Goal: Task Accomplishment & Management: Manage account settings

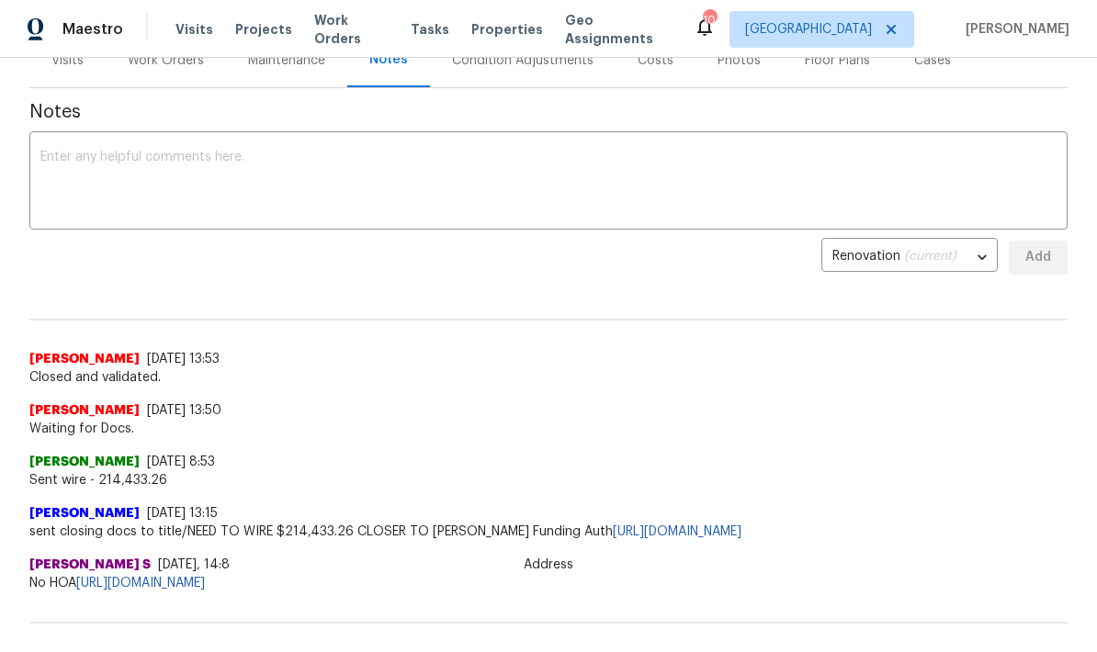
scroll to position [246, 0]
click at [456, 174] on textarea at bounding box center [548, 182] width 1016 height 64
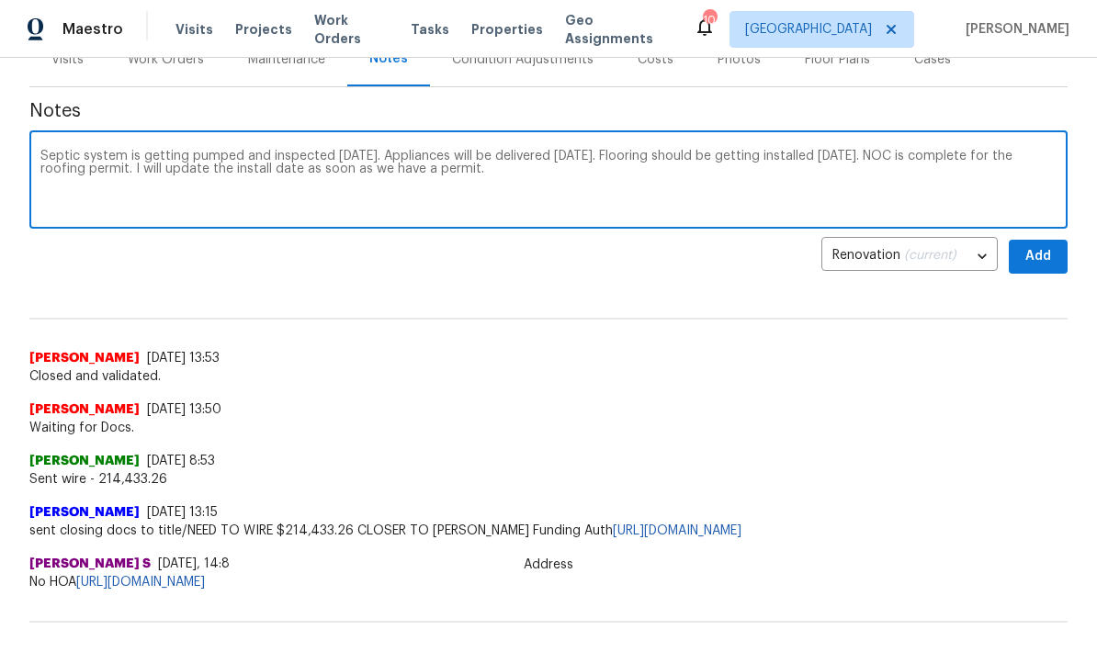
type textarea "Septic system is getting pumped and inspected tomorrow. Appliances will be deli…"
click at [1035, 254] on span "Add" at bounding box center [1038, 256] width 29 height 23
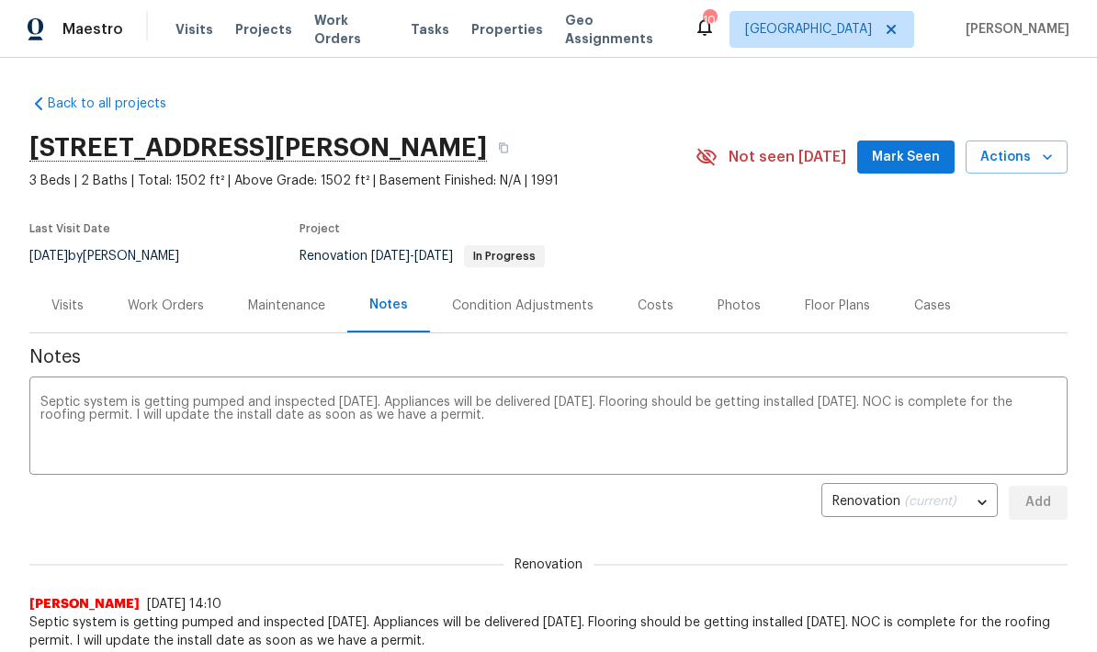
scroll to position [0, 0]
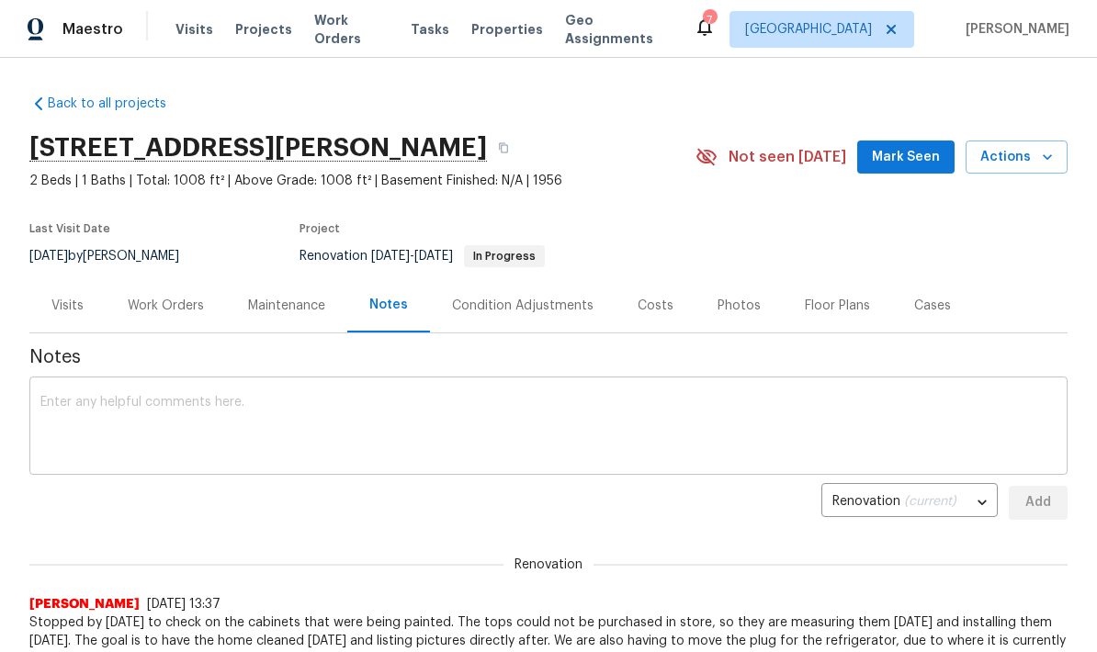
click at [440, 412] on textarea at bounding box center [548, 428] width 1016 height 64
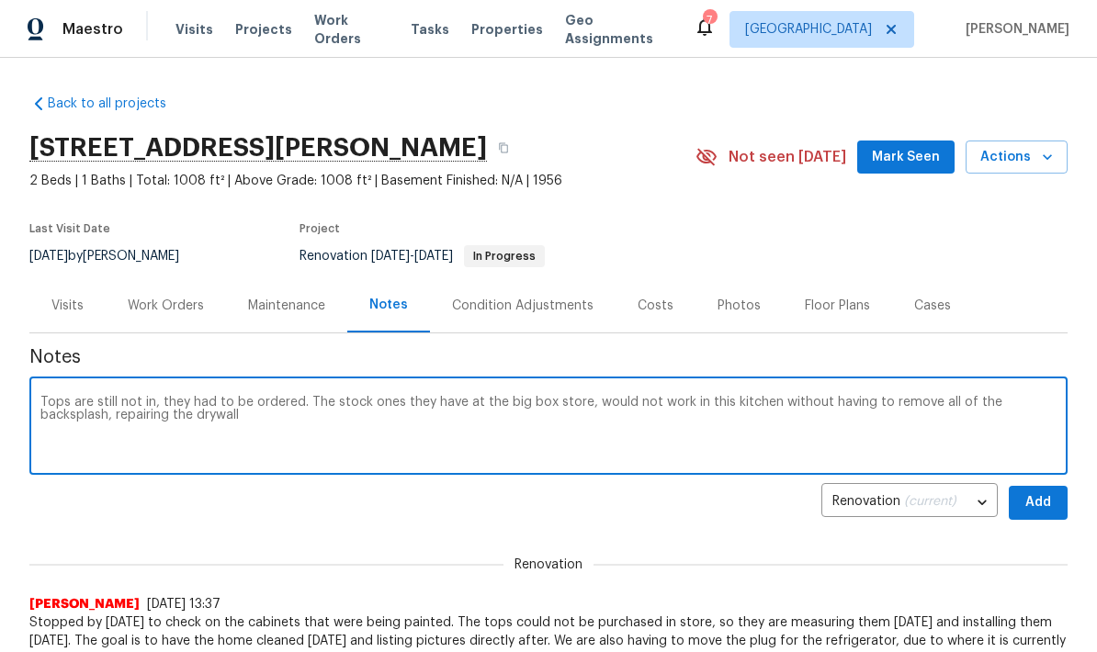
click at [49, 425] on textarea "Tops are still not in, they had to be ordered. The stock ones they have at the …" at bounding box center [548, 428] width 1016 height 64
click at [200, 425] on textarea "Tops are still not in, they had to be ordered. The stock ones they have at the …" at bounding box center [548, 428] width 1016 height 64
type textarea "Tops are still not in, they had to be ordered. The stock ones they have at the …"
click at [1045, 509] on span "Add" at bounding box center [1038, 503] width 29 height 23
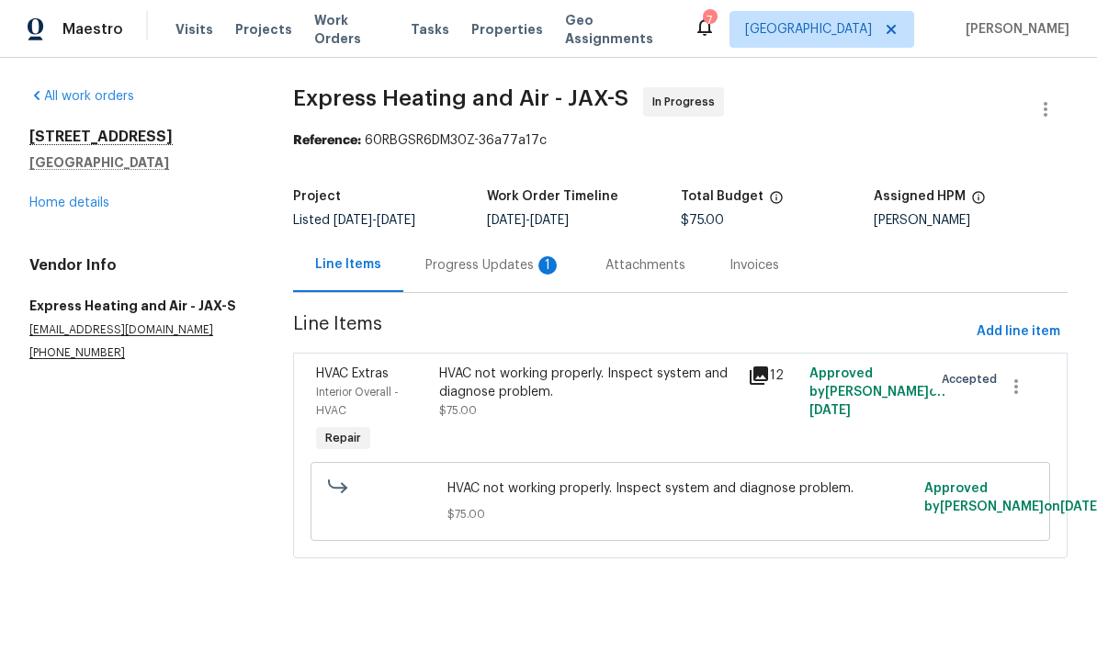
scroll to position [-38, 0]
click at [506, 262] on div "Progress Updates 1" at bounding box center [493, 265] width 136 height 18
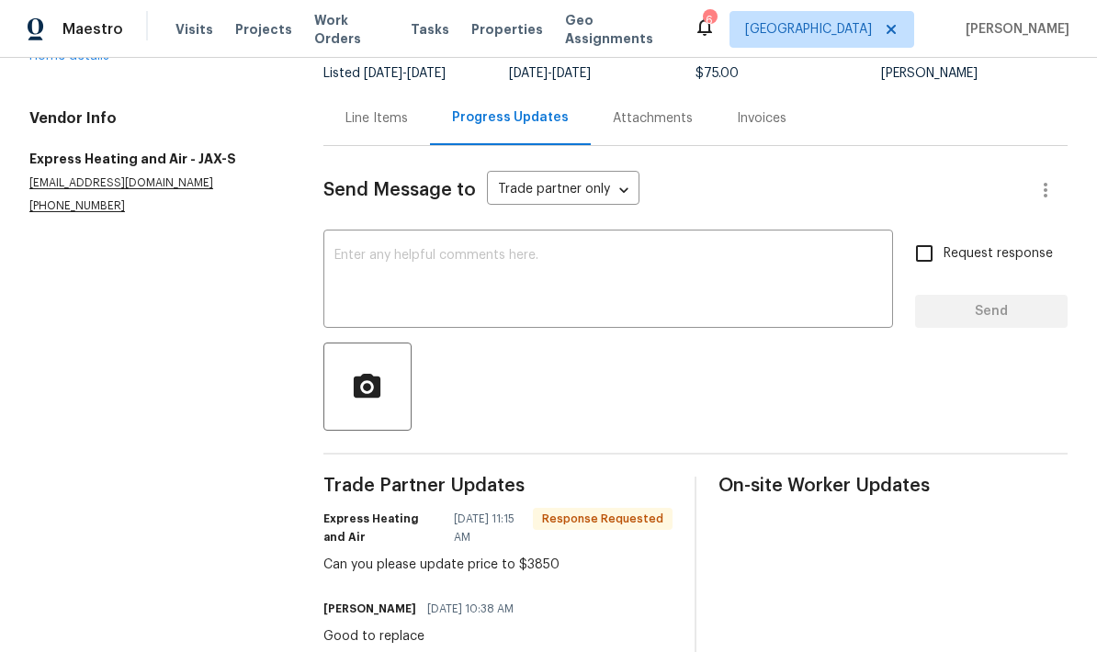
scroll to position [83, 0]
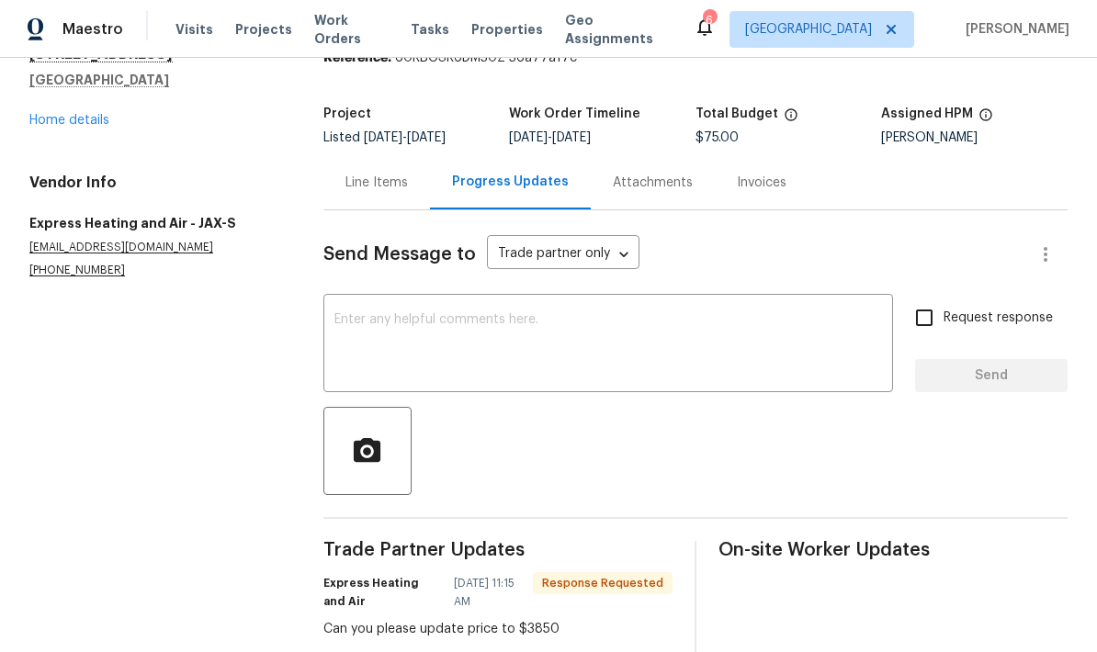
click at [379, 191] on div "Line Items" at bounding box center [377, 183] width 62 height 18
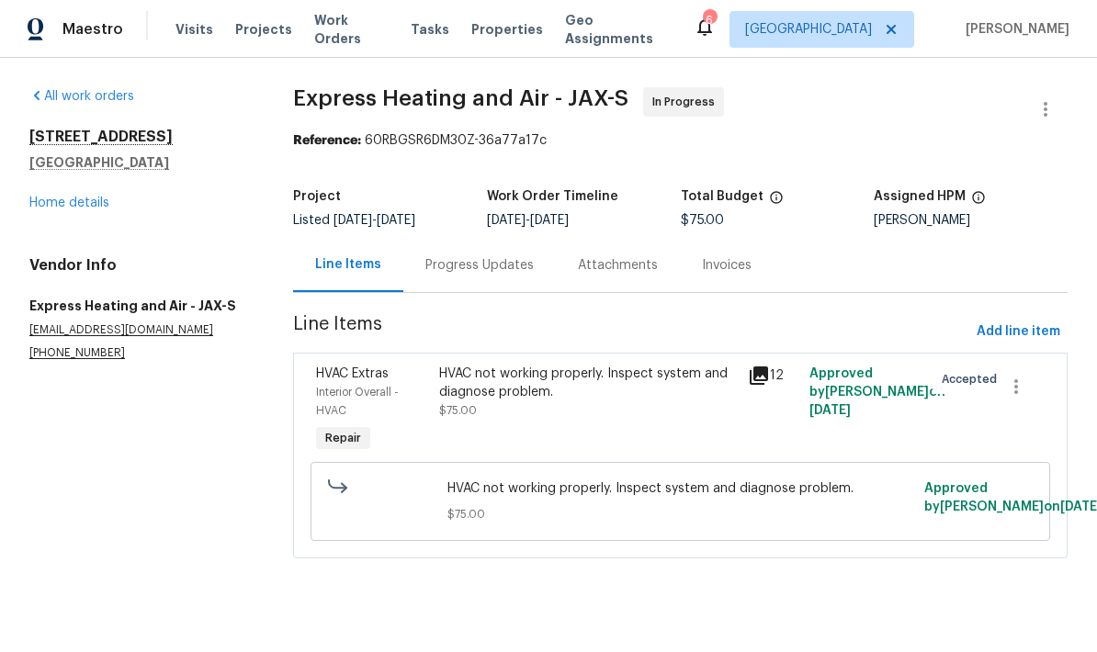
click at [503, 261] on div "Progress Updates" at bounding box center [479, 265] width 108 height 18
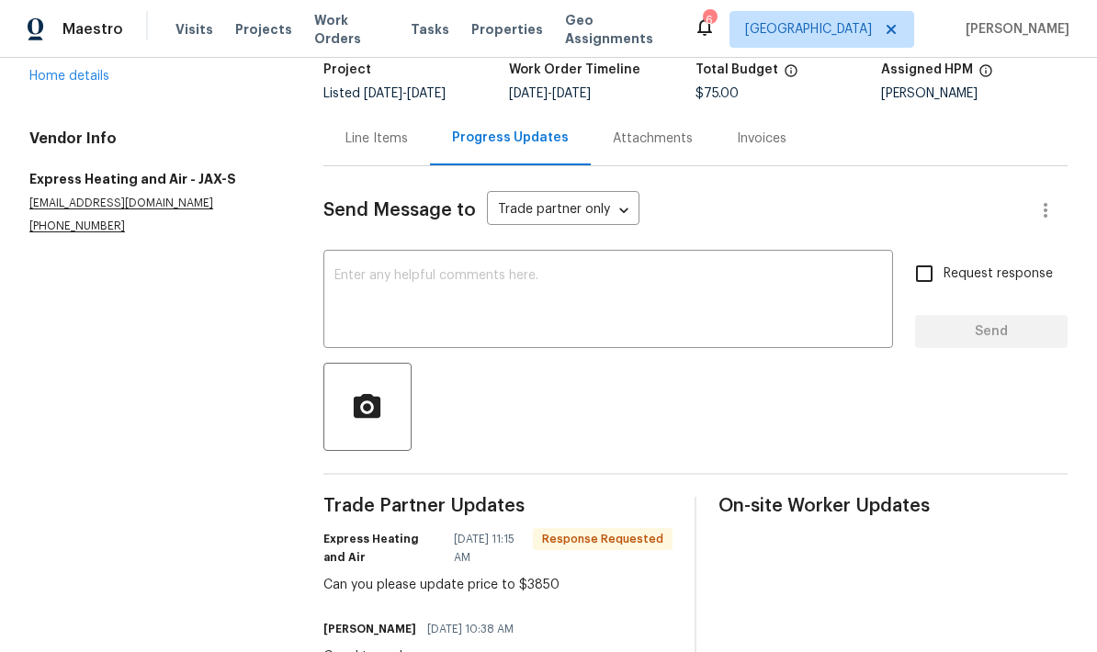
scroll to position [49, 0]
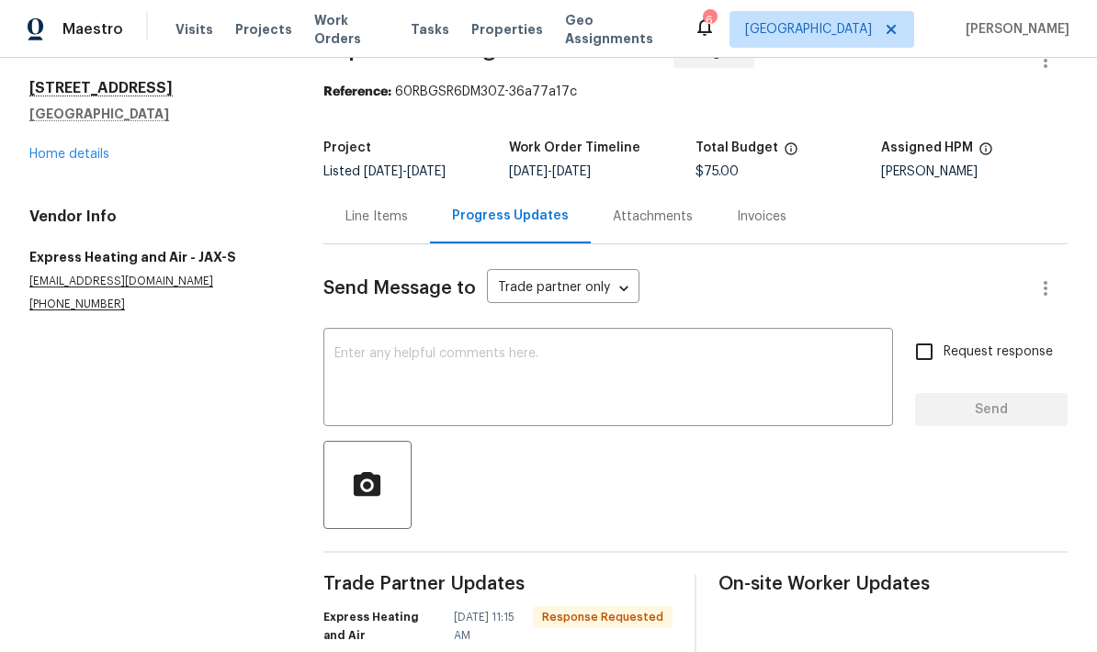
click at [383, 229] on div "Line Items" at bounding box center [376, 216] width 107 height 54
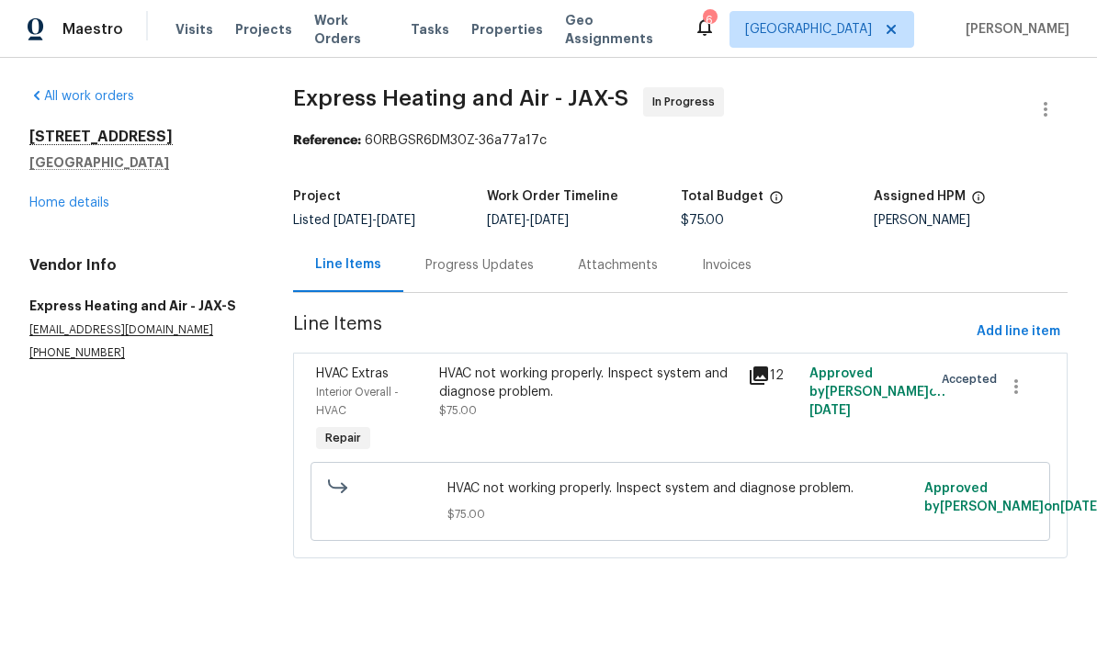
click at [533, 408] on div "HVAC not working properly. Inspect system and diagnose problem. $75.00" at bounding box center [587, 392] width 297 height 55
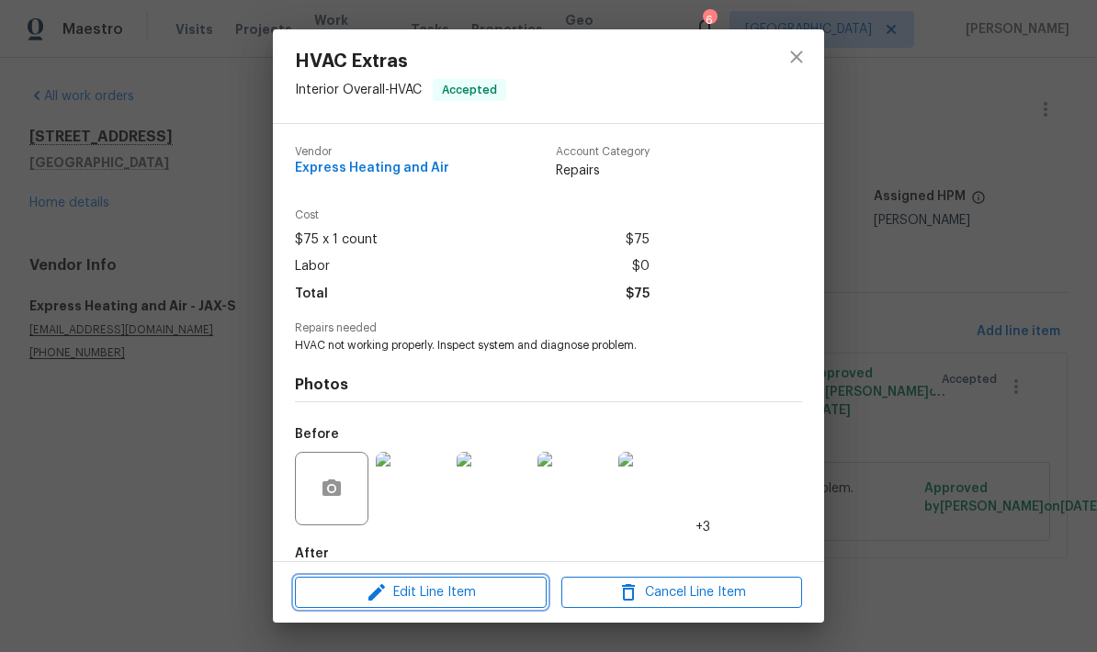
click at [448, 596] on span "Edit Line Item" at bounding box center [421, 593] width 241 height 23
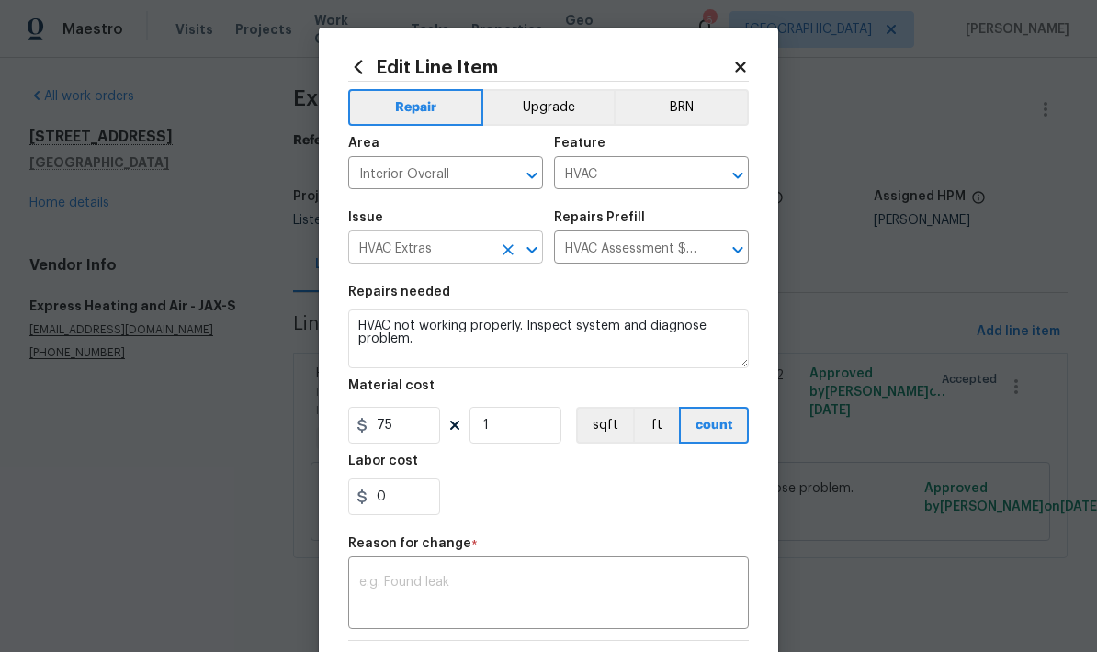
click at [530, 253] on icon "Open" at bounding box center [532, 249] width 10 height 6
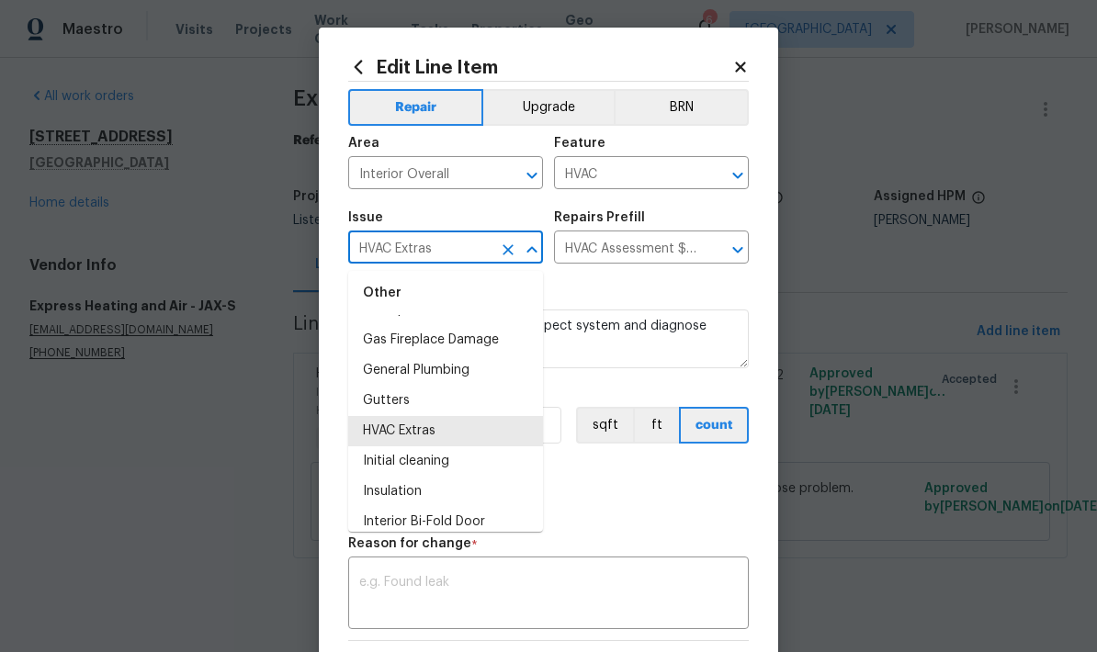
scroll to position [1446, 0]
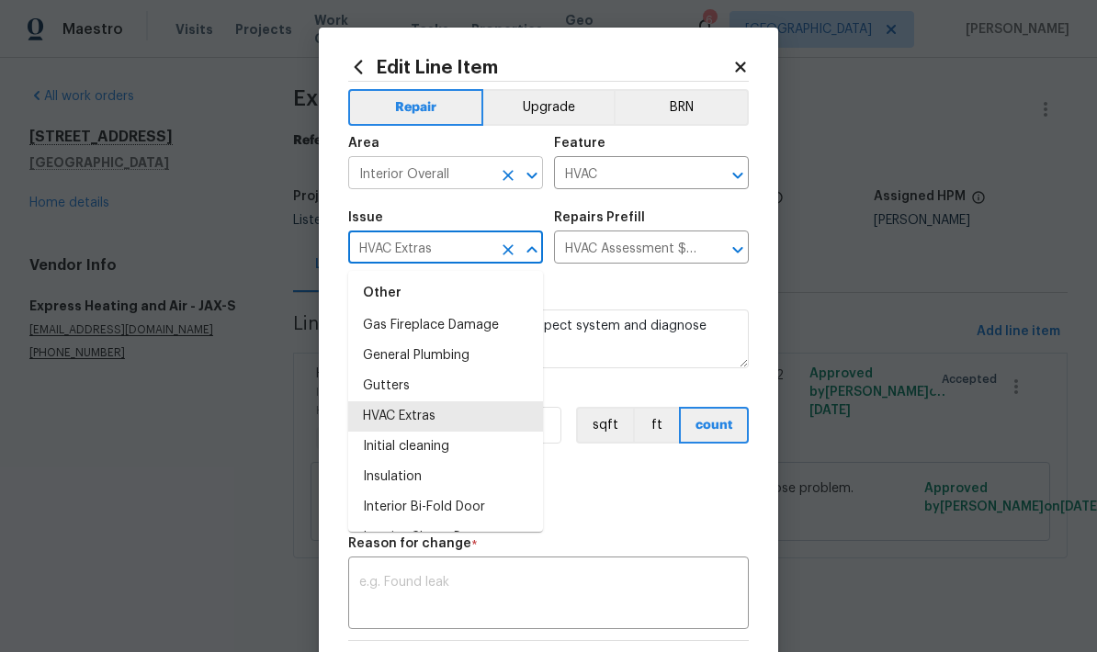
click at [528, 182] on icon "Open" at bounding box center [532, 175] width 22 height 22
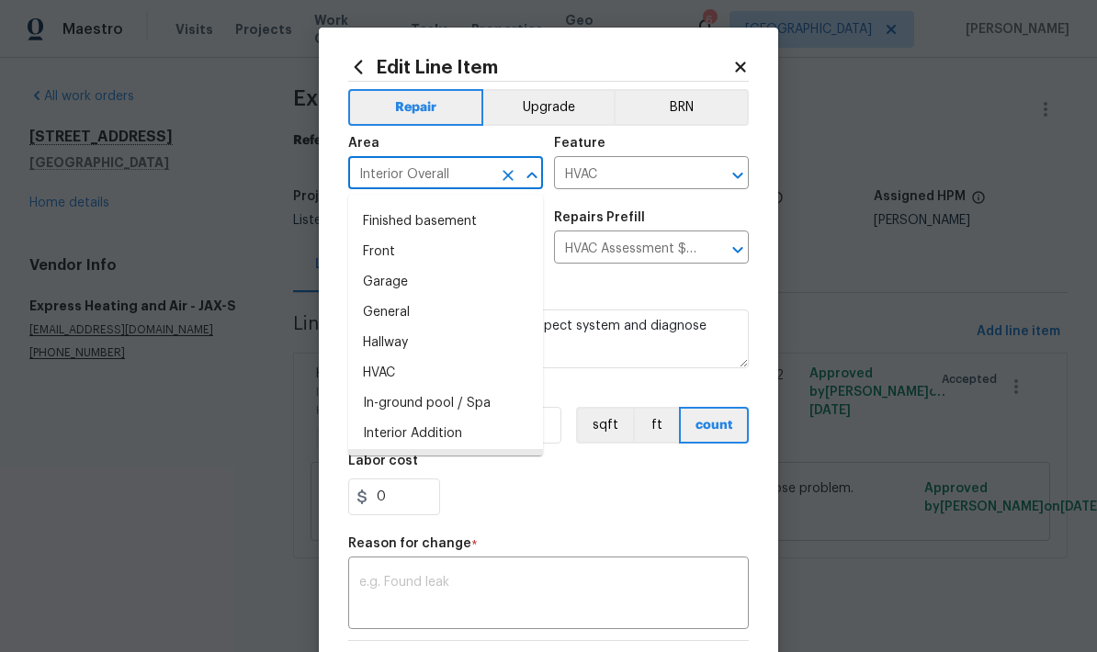
scroll to position [512, 0]
click at [393, 380] on li "HVAC" at bounding box center [445, 372] width 195 height 30
type input "HVAC"
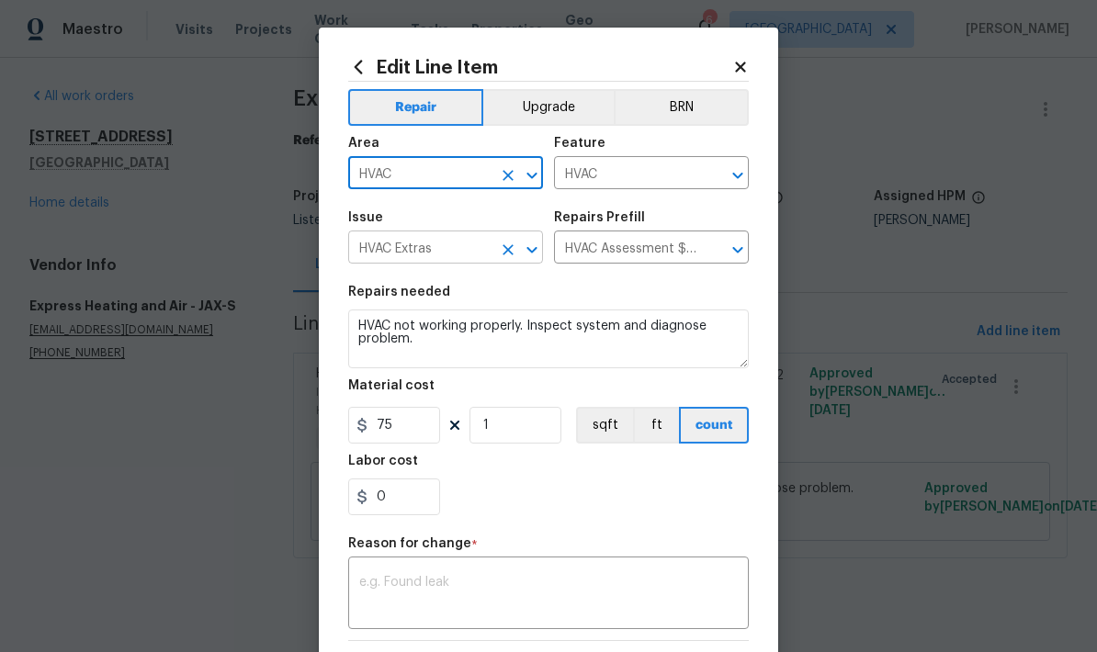
click at [470, 256] on input "HVAC Extras" at bounding box center [419, 249] width 143 height 28
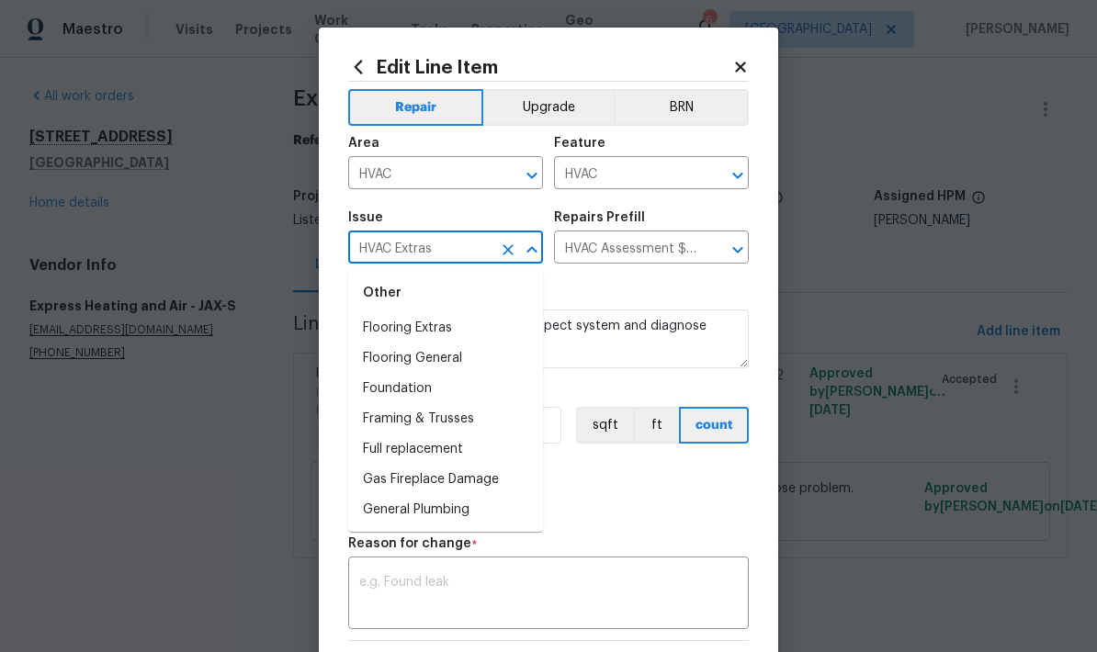
scroll to position [1292, 0]
click at [428, 452] on li "Full replacement" at bounding box center [445, 449] width 195 height 30
type input "Full replacement"
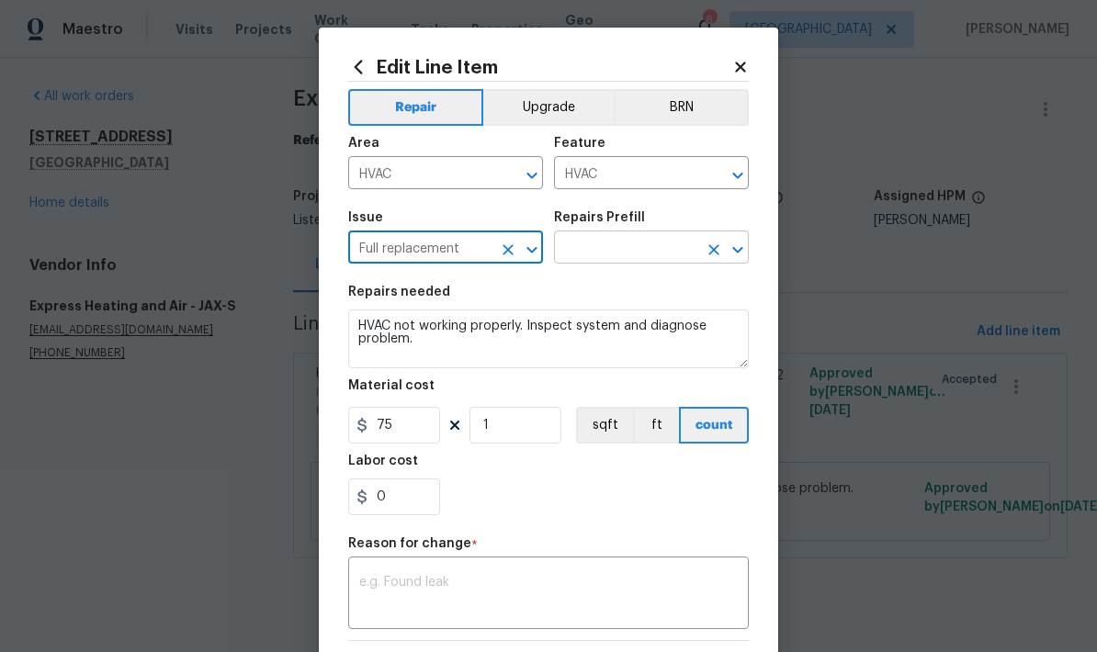
click at [740, 249] on icon "Open" at bounding box center [738, 250] width 22 height 22
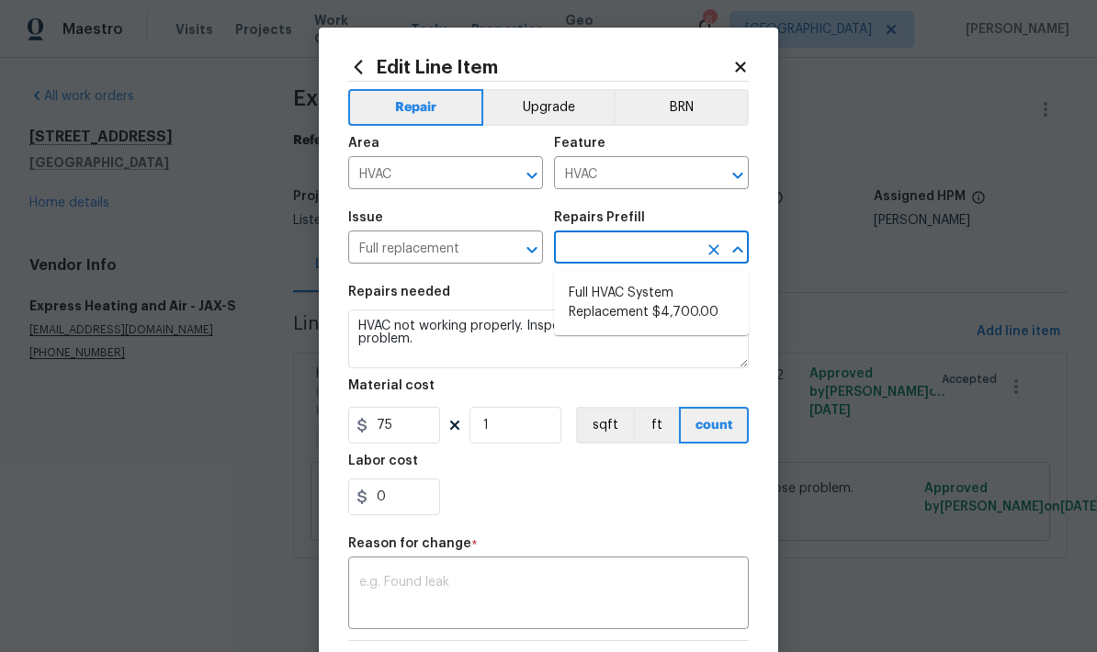
click at [642, 324] on li "Full HVAC System Replacement $4,700.00" at bounding box center [651, 303] width 195 height 50
type input "Full HVAC System Replacement $4,700.00"
type textarea "Full HVAC system replacement: remove/dispose old system, install new unit with …"
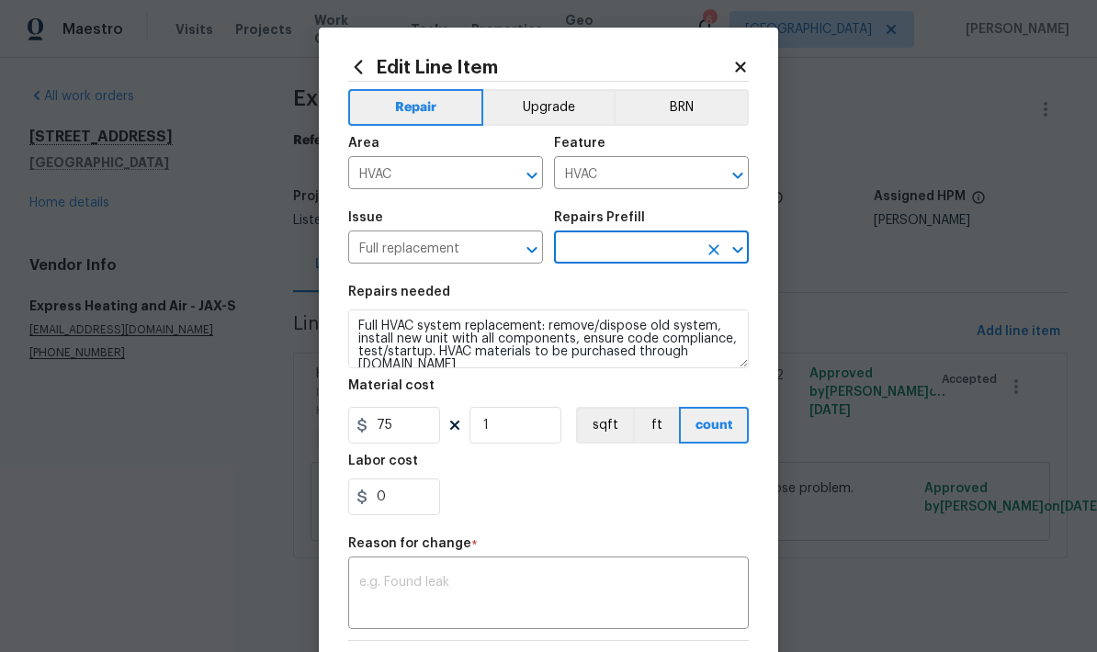
type input "Full HVAC System Replacement $4,700.00"
click at [418, 435] on input "4700" at bounding box center [394, 425] width 92 height 37
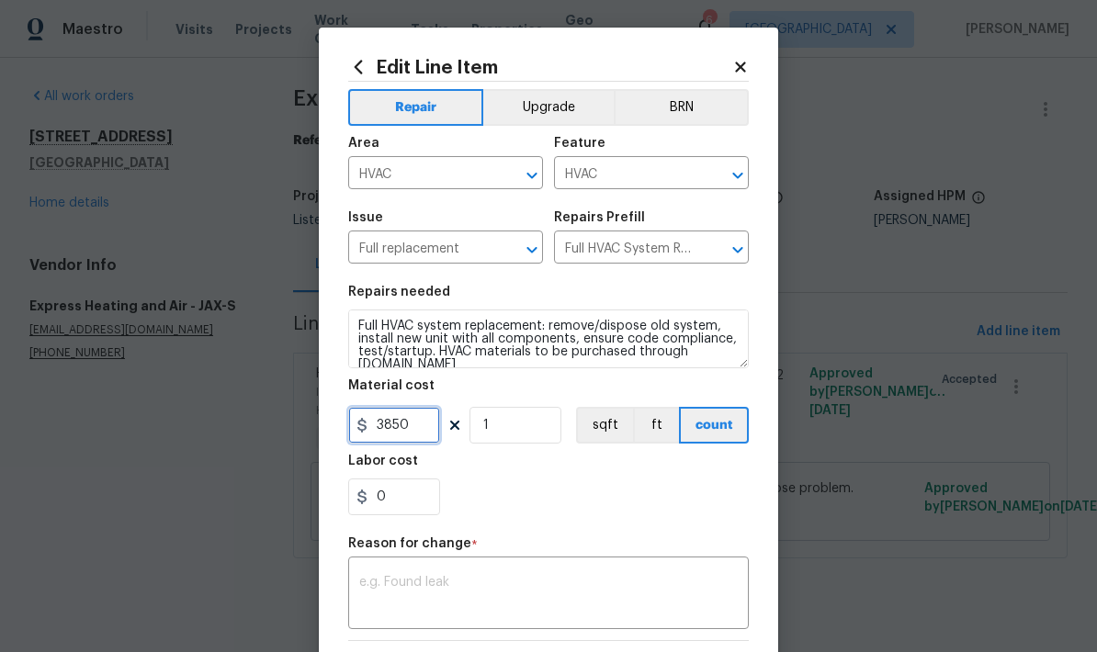
type input "3850"
click at [602, 501] on div "0" at bounding box center [548, 497] width 401 height 37
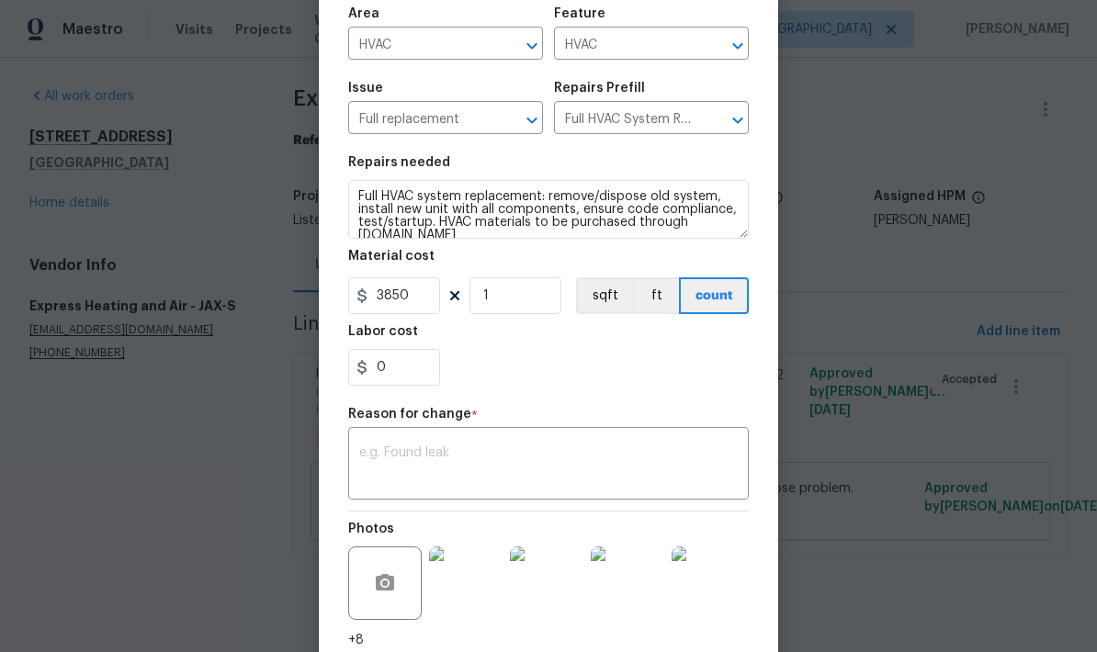
scroll to position [131, 0]
click at [448, 462] on textarea at bounding box center [548, 464] width 379 height 39
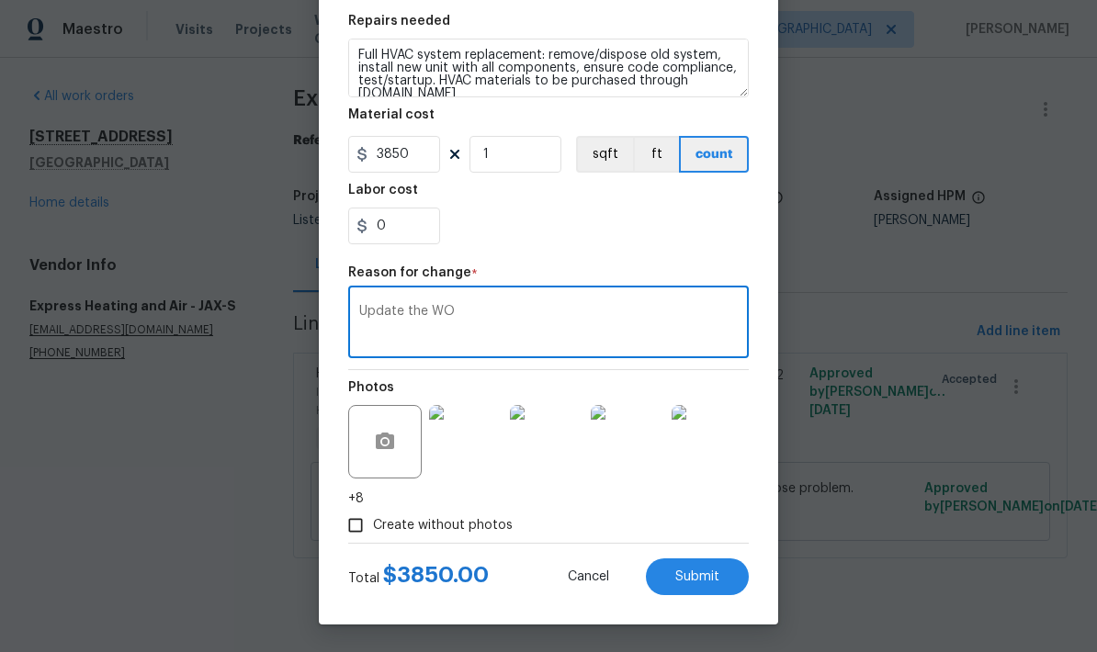
scroll to position [275, 0]
type textarea "Update the WO"
click at [655, 518] on div "Create without photos" at bounding box center [548, 525] width 401 height 35
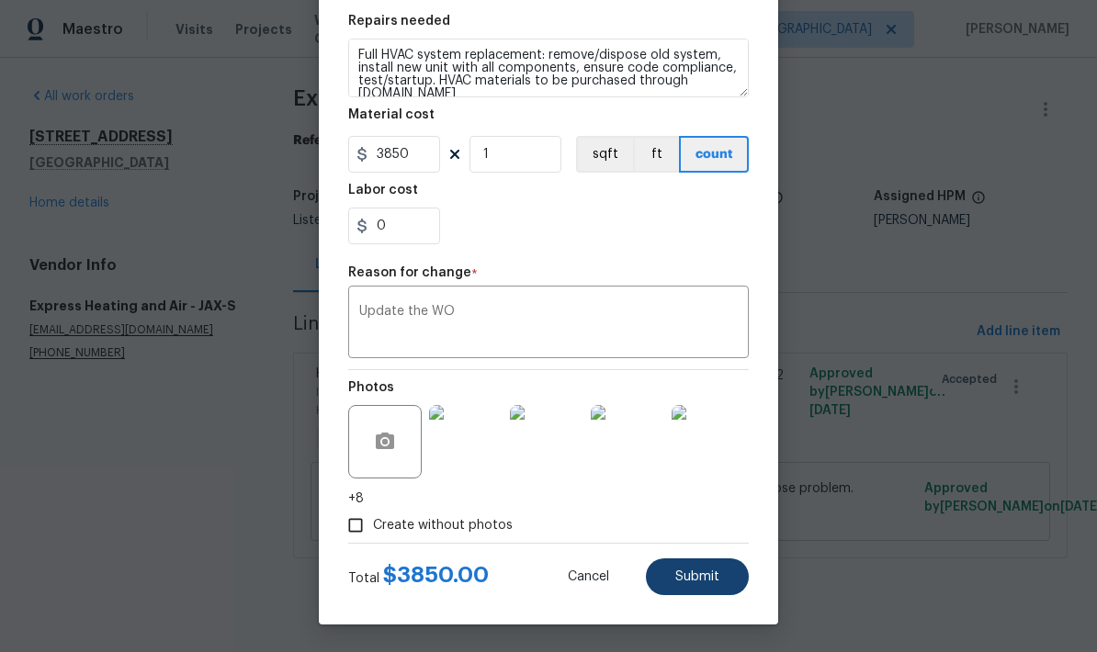
click at [703, 580] on span "Submit" at bounding box center [697, 578] width 44 height 14
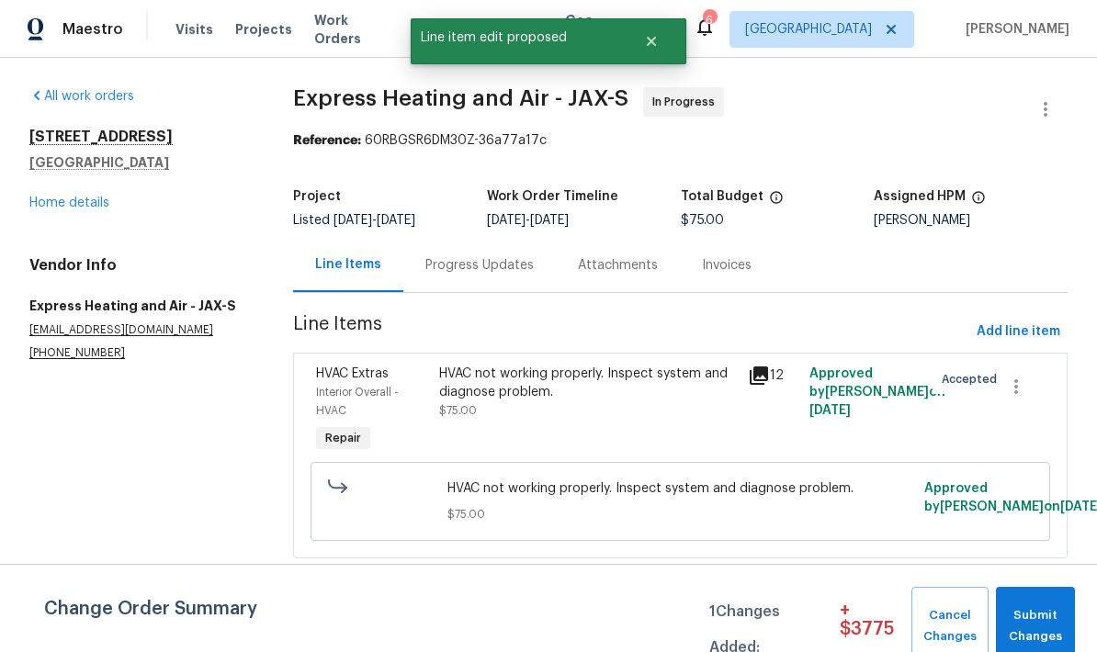
scroll to position [0, 0]
click at [514, 262] on div "Progress Updates" at bounding box center [479, 265] width 108 height 18
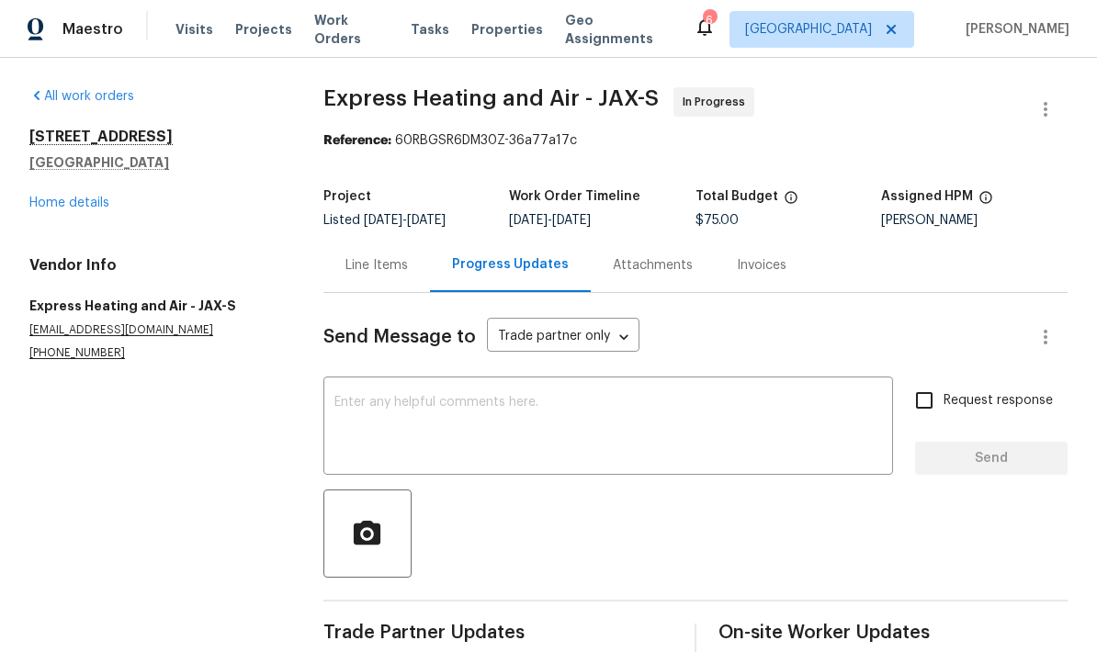
click at [379, 268] on div "Line Items" at bounding box center [377, 265] width 62 height 18
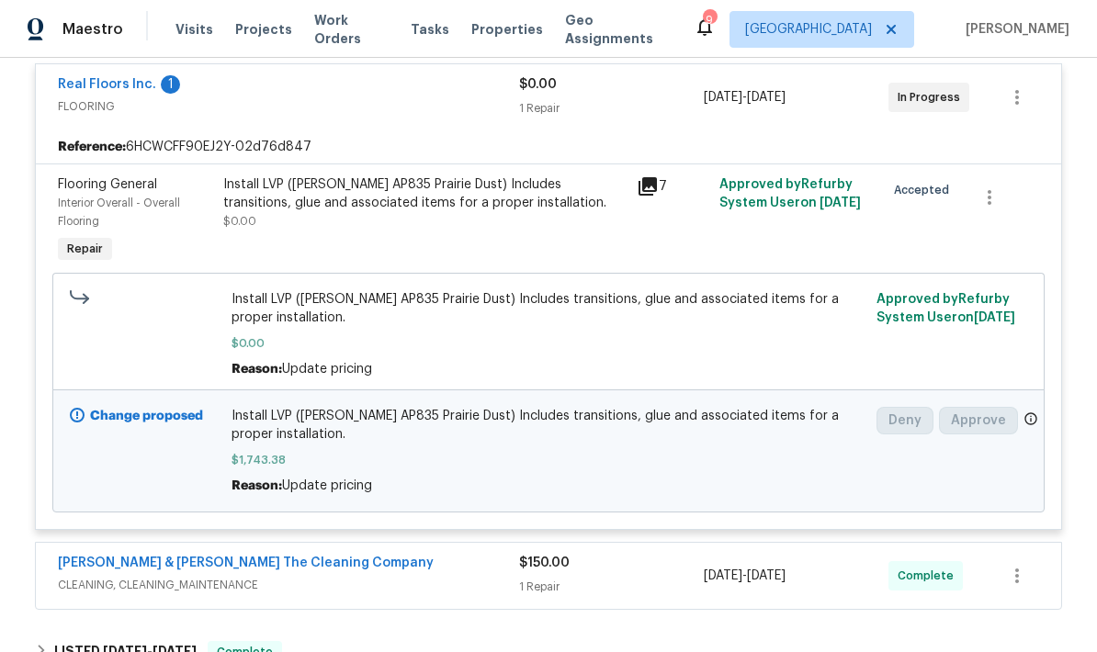
scroll to position [428, 0]
click at [448, 428] on span "Install LVP (Knighton AP835 Prairie Dust) Includes transitions, glue and associ…" at bounding box center [549, 424] width 635 height 37
click at [458, 441] on span "Install LVP (Knighton AP835 Prairie Dust) Includes transitions, glue and associ…" at bounding box center [549, 424] width 635 height 37
click at [484, 227] on div "Install LVP (Knighton AP835 Prairie Dust) Includes transitions, glue and associ…" at bounding box center [424, 202] width 403 height 55
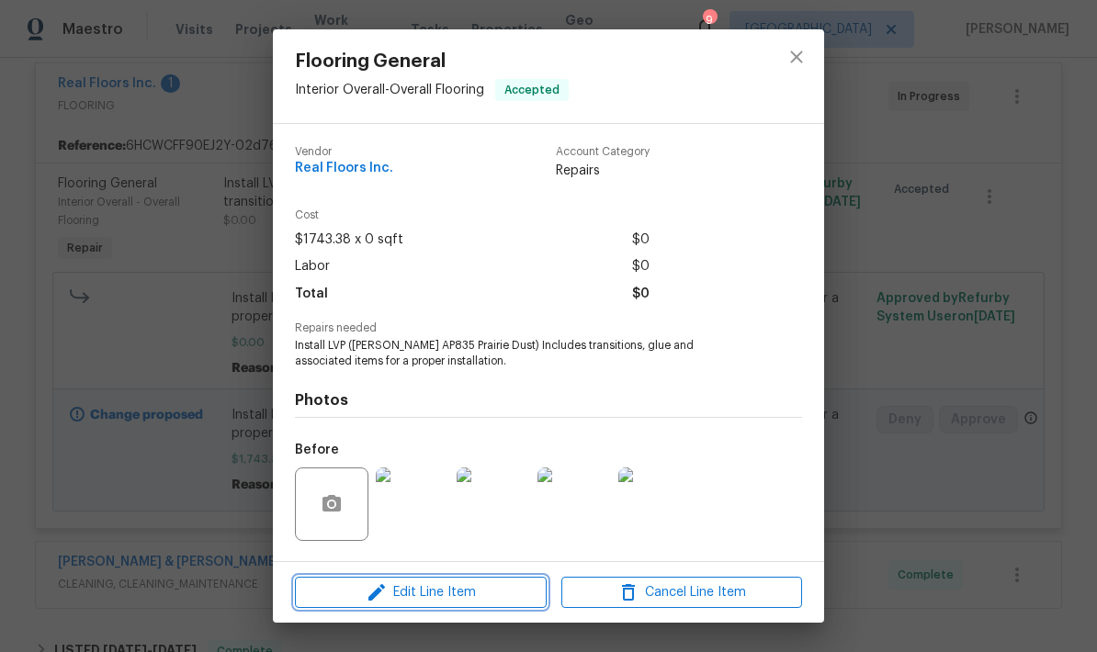
click at [480, 598] on span "Edit Line Item" at bounding box center [421, 593] width 241 height 23
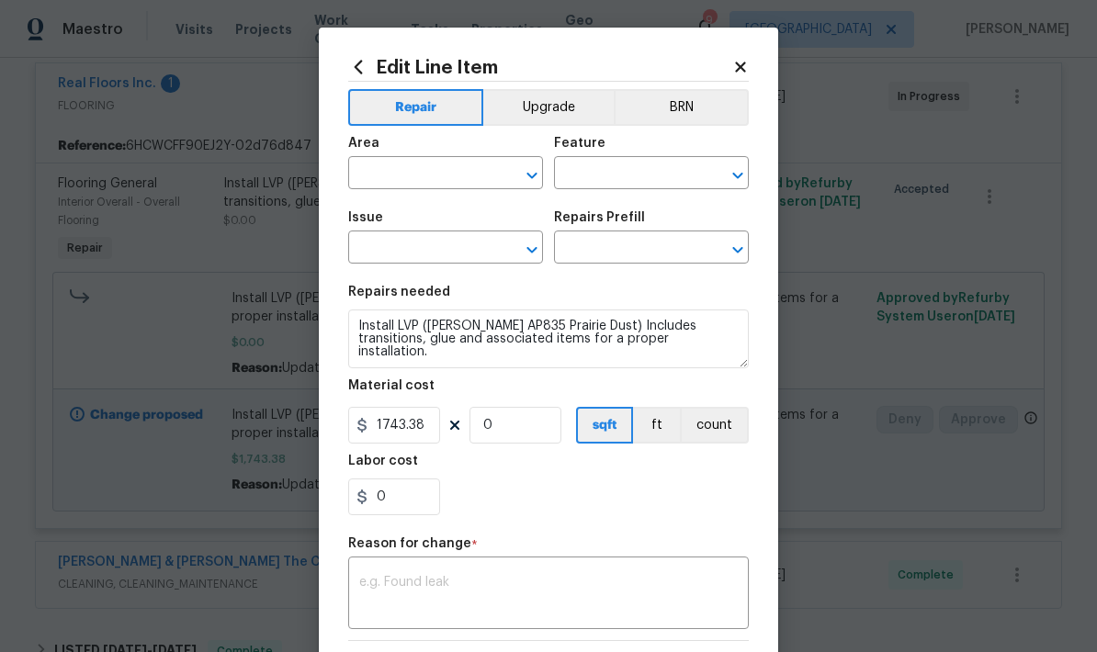
type input "Interior Overall"
type input "Overall Flooring"
type input "Flooring General"
type input "Vinyl Plank LVL 1 - Knighton (Beige) $2.70"
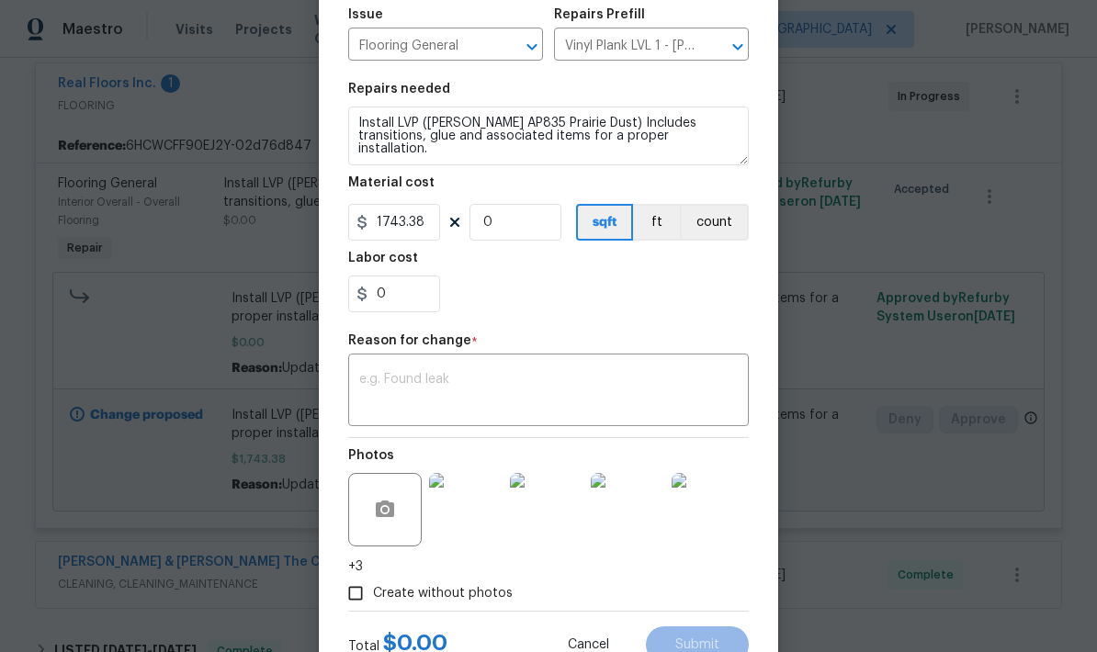
scroll to position [196, 0]
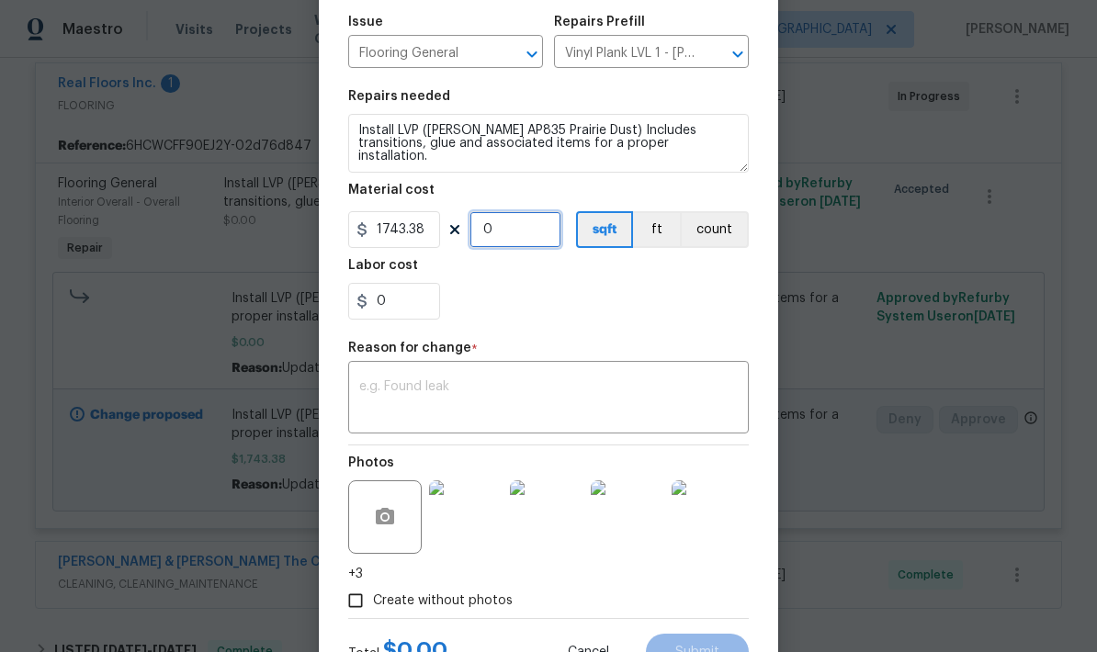
click at [501, 243] on input "0" at bounding box center [516, 229] width 92 height 37
type input "1"
click at [603, 308] on div "0" at bounding box center [548, 301] width 401 height 37
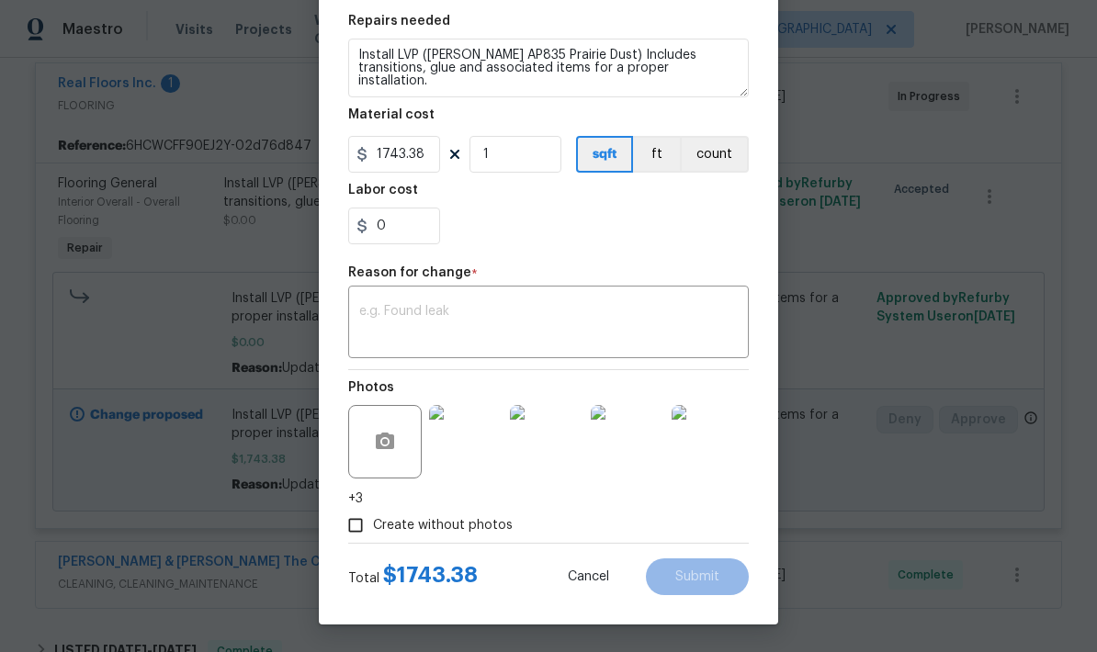
scroll to position [275, 0]
click at [493, 331] on textarea at bounding box center [548, 324] width 379 height 39
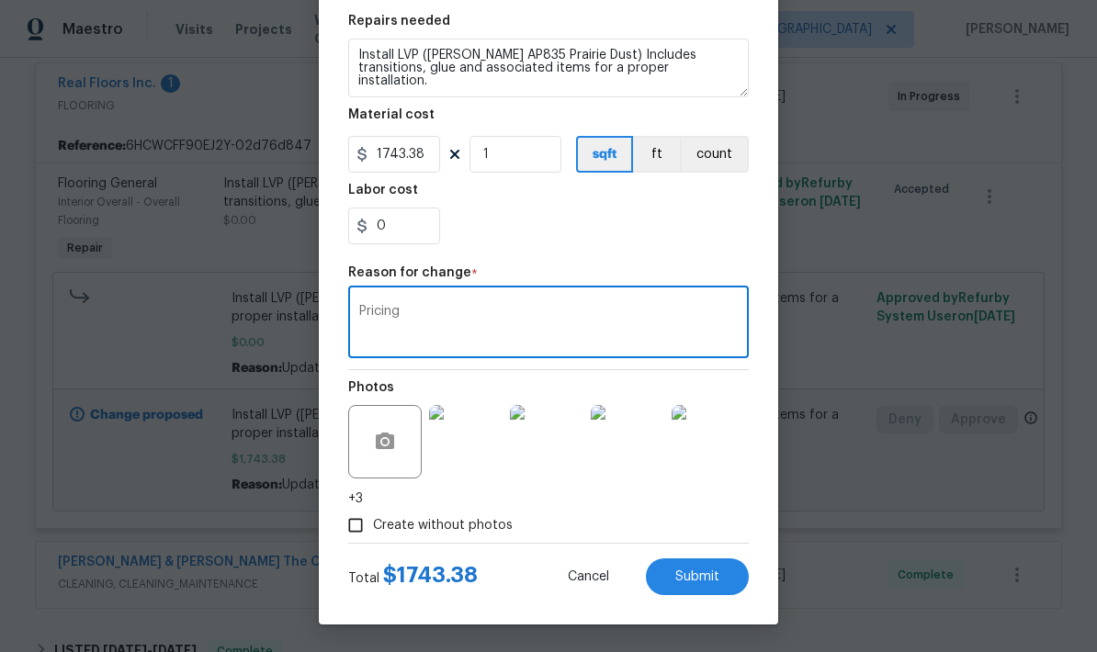
type textarea "Pricing"
click at [602, 244] on div "0" at bounding box center [548, 226] width 401 height 37
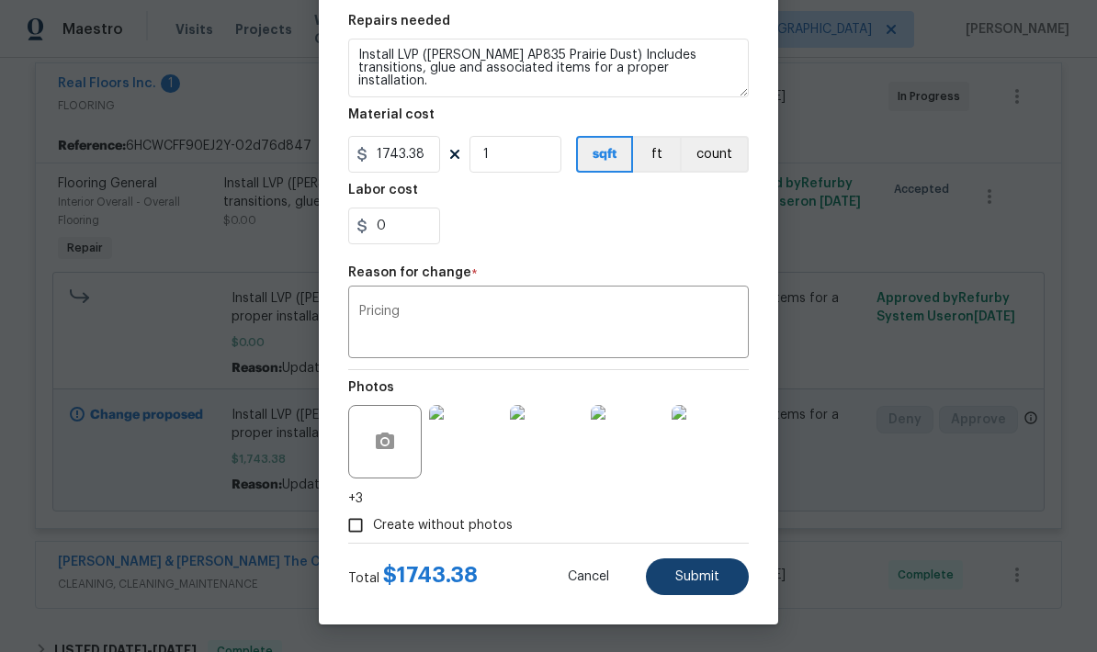
click at [698, 577] on span "Submit" at bounding box center [697, 578] width 44 height 14
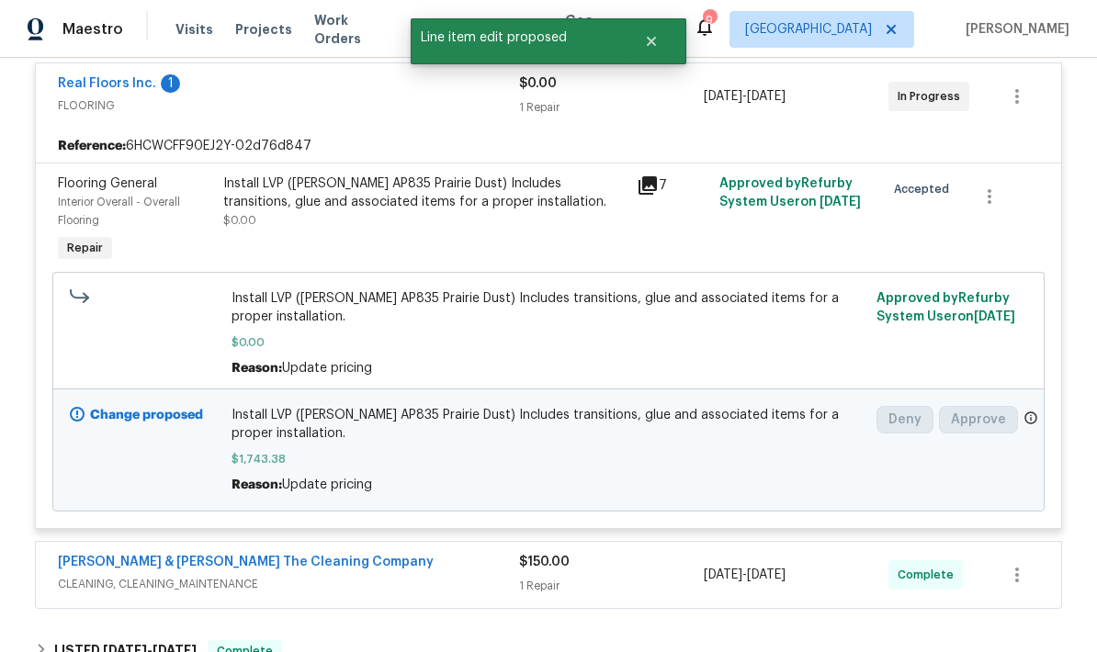
scroll to position [0, 0]
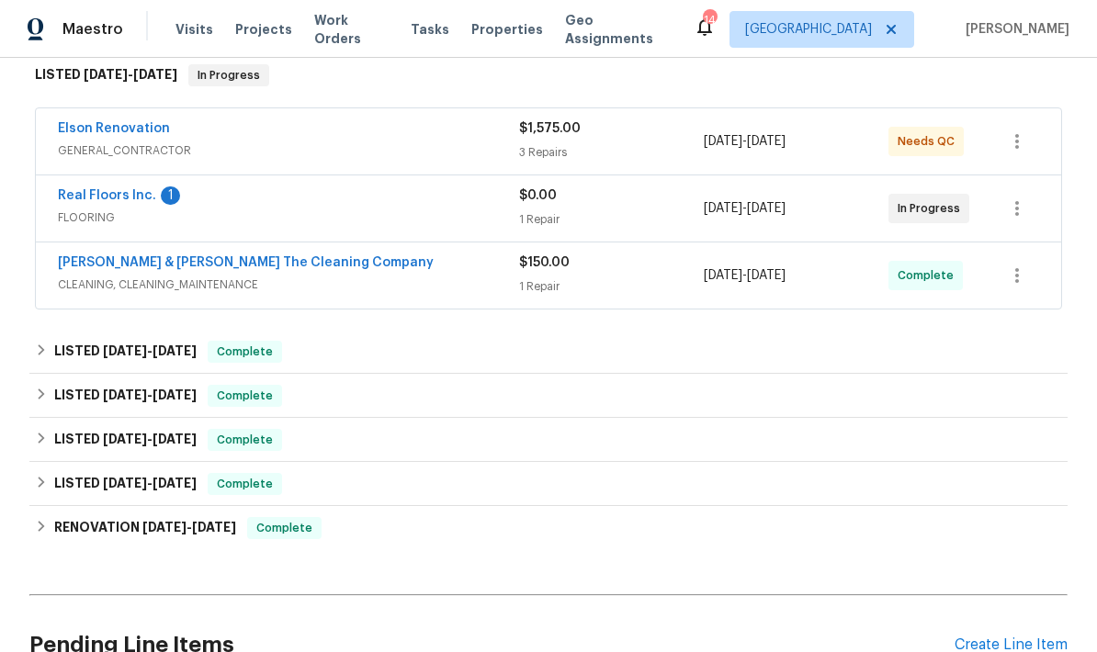
scroll to position [311, 0]
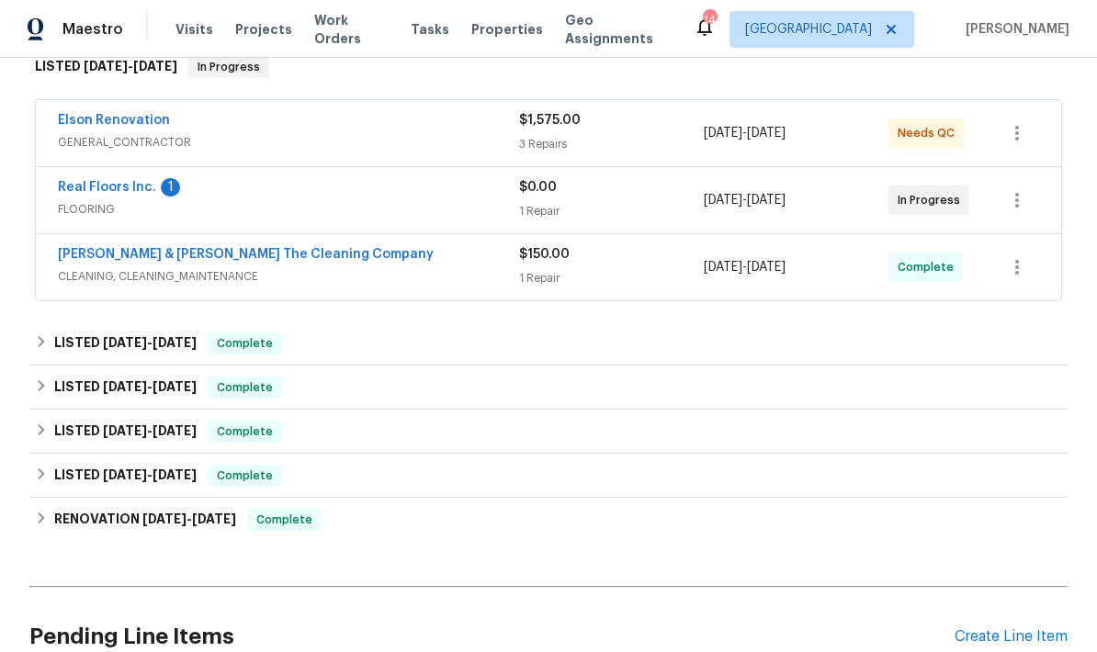
click at [506, 131] on div "Elson Renovation" at bounding box center [288, 122] width 461 height 22
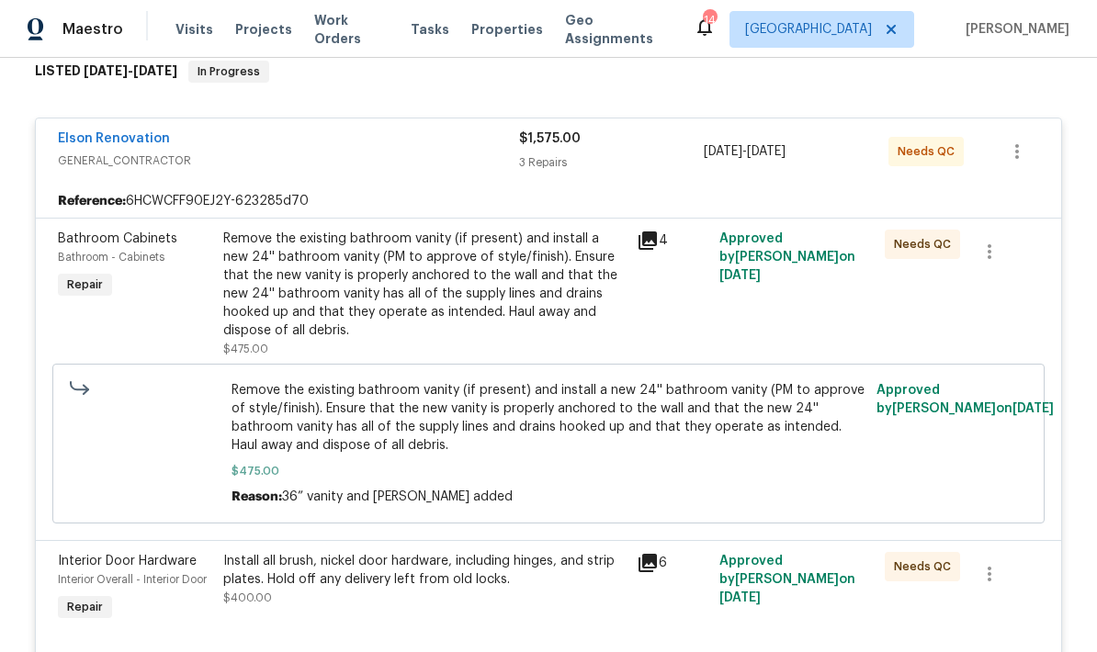
scroll to position [306, 0]
click at [467, 187] on div "Reference: 6HCWCFF90EJ2Y-623285d70" at bounding box center [549, 201] width 1026 height 33
click at [503, 320] on div "Remove the existing bathroom vanity (if present) and install a new 24'' bathroo…" at bounding box center [424, 285] width 403 height 110
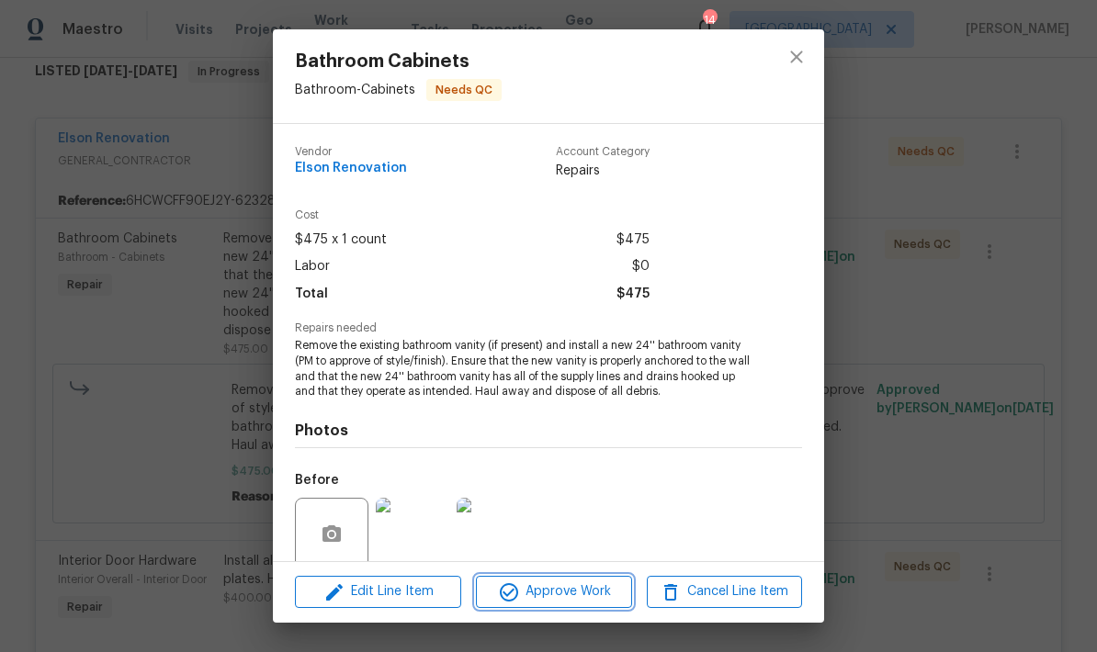
click at [554, 604] on button "Approve Work" at bounding box center [553, 592] width 155 height 32
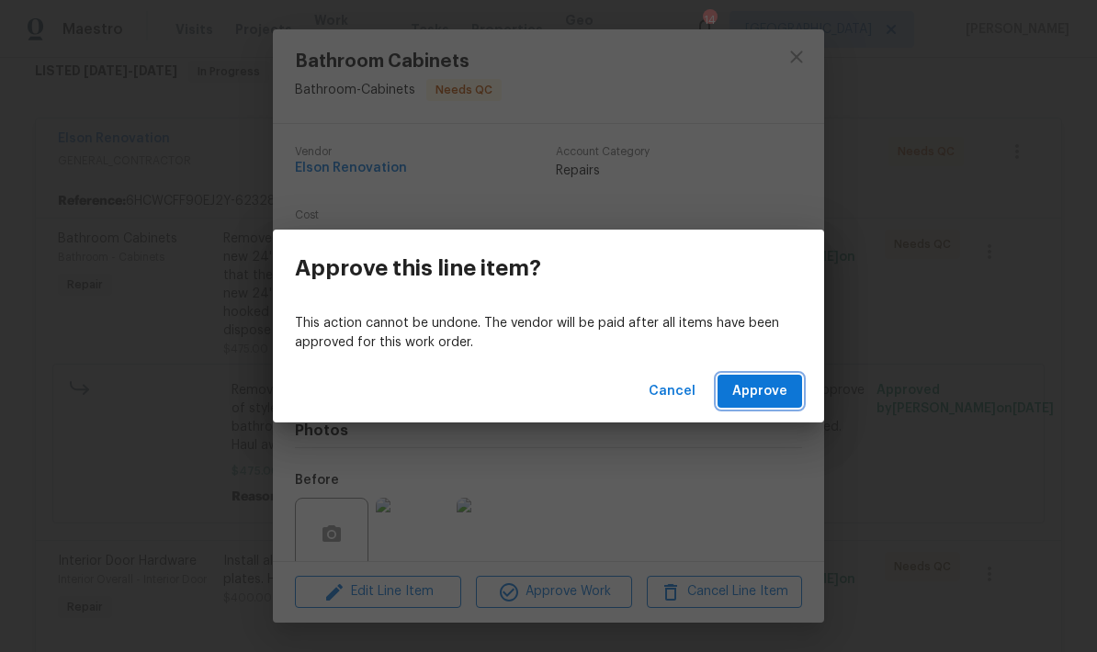
click at [773, 399] on span "Approve" at bounding box center [759, 391] width 55 height 23
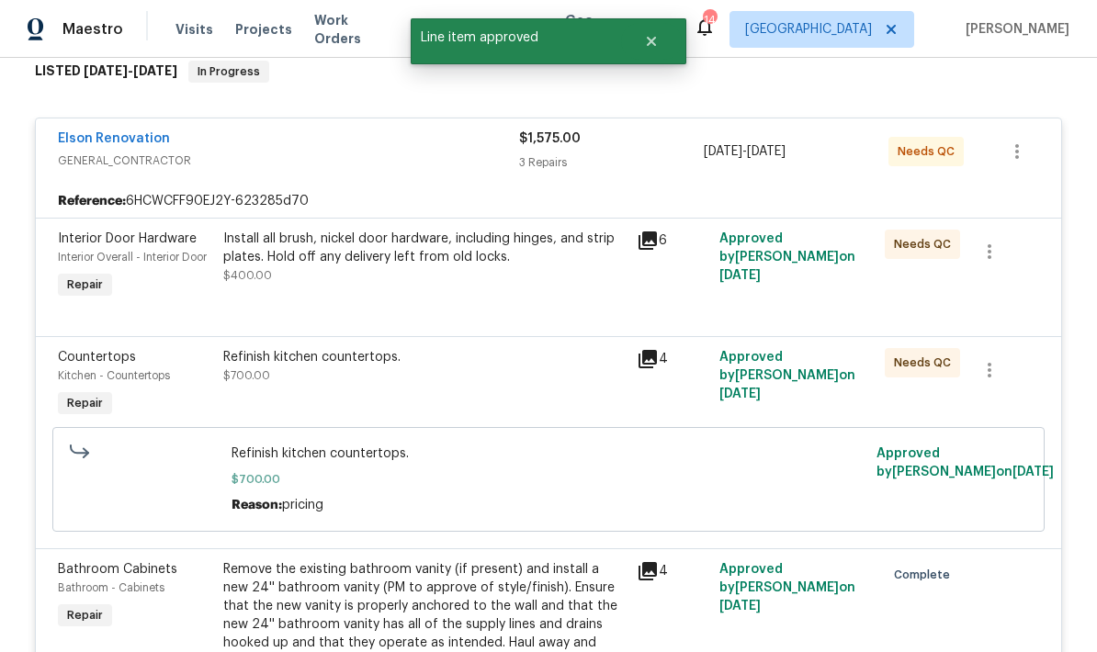
click at [492, 266] on div "Install all brush, nickel door hardware, including hinges, and strip plates. Ho…" at bounding box center [424, 248] width 403 height 37
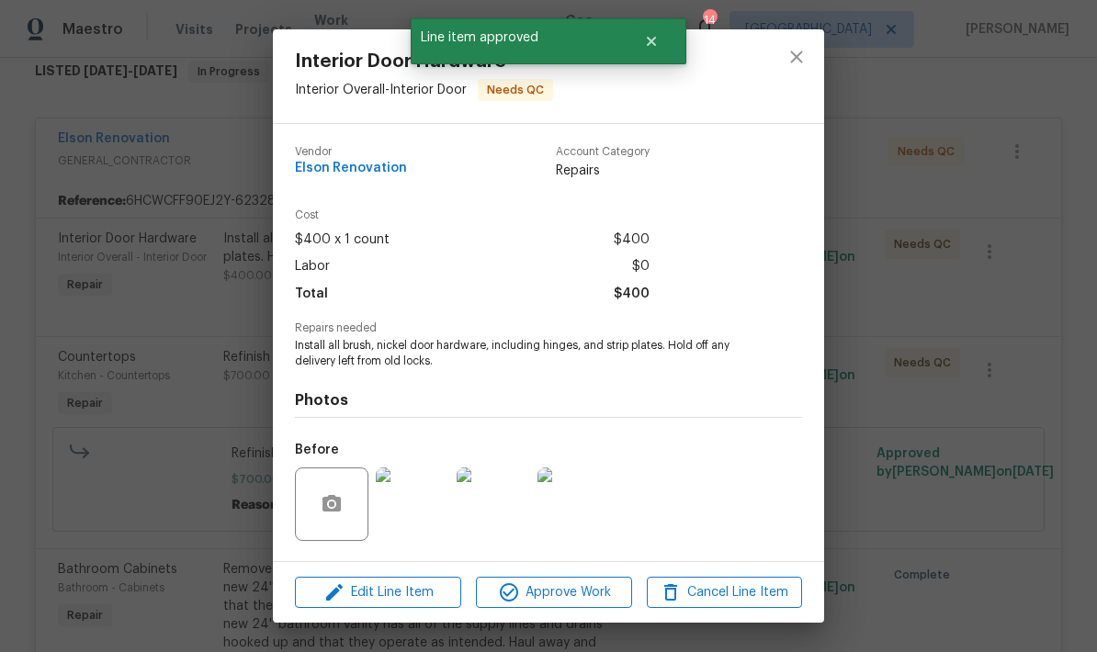
click at [556, 602] on span "Approve Work" at bounding box center [554, 593] width 144 height 23
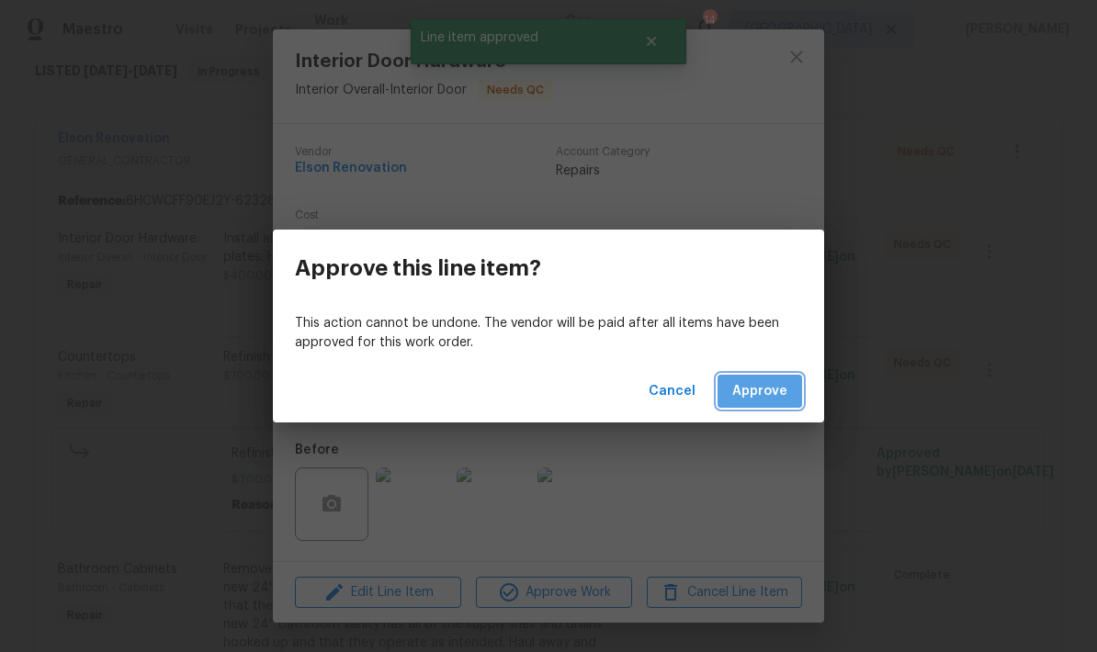
click at [760, 395] on span "Approve" at bounding box center [759, 391] width 55 height 23
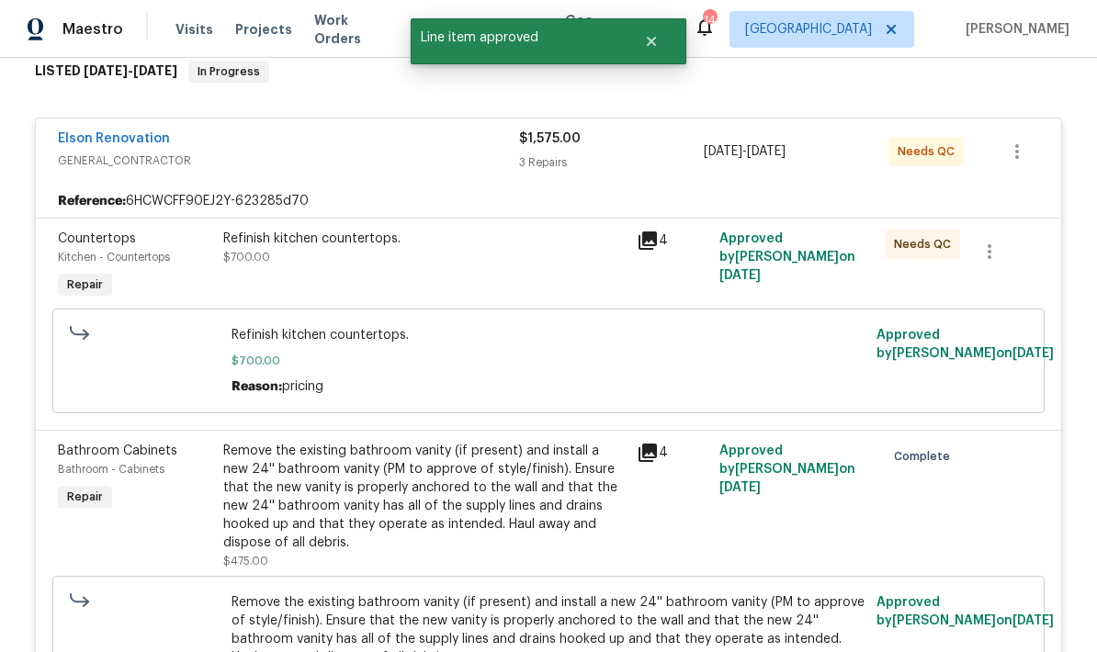
click at [549, 277] on div "Refinish kitchen countertops. $700.00" at bounding box center [425, 266] width 414 height 85
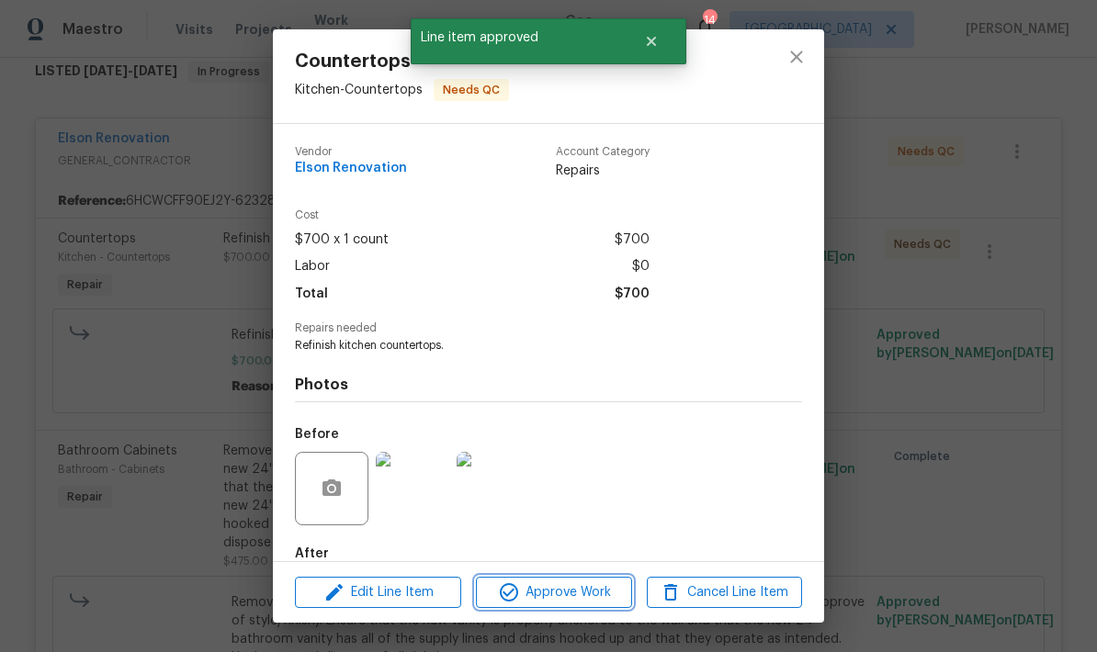
click at [574, 600] on span "Approve Work" at bounding box center [554, 593] width 144 height 23
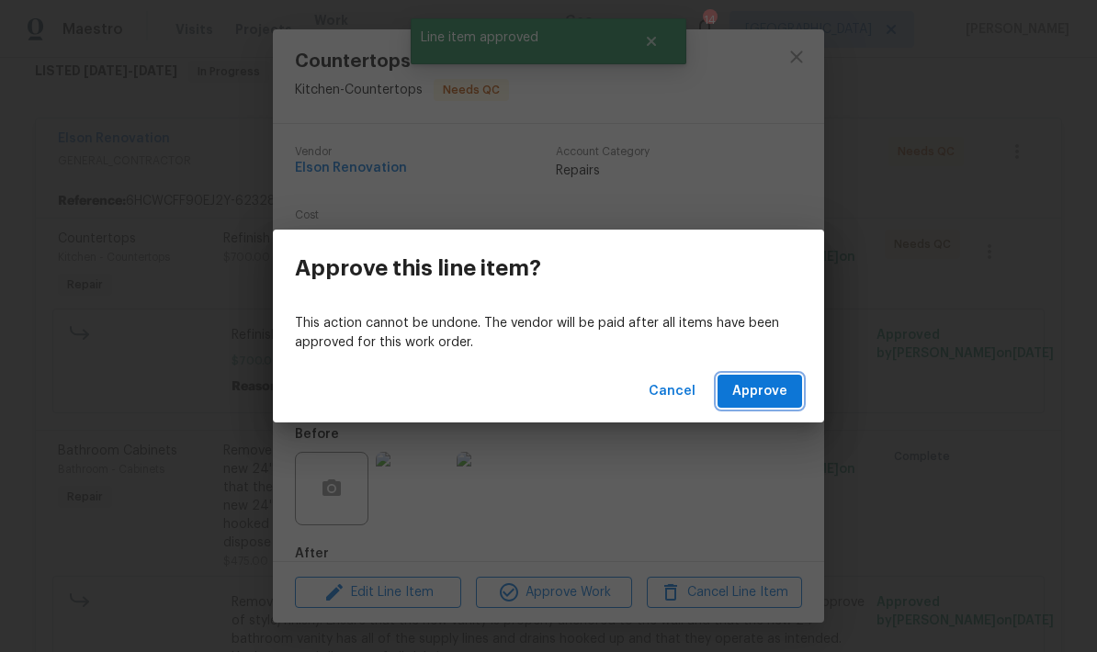
click at [769, 395] on span "Approve" at bounding box center [759, 391] width 55 height 23
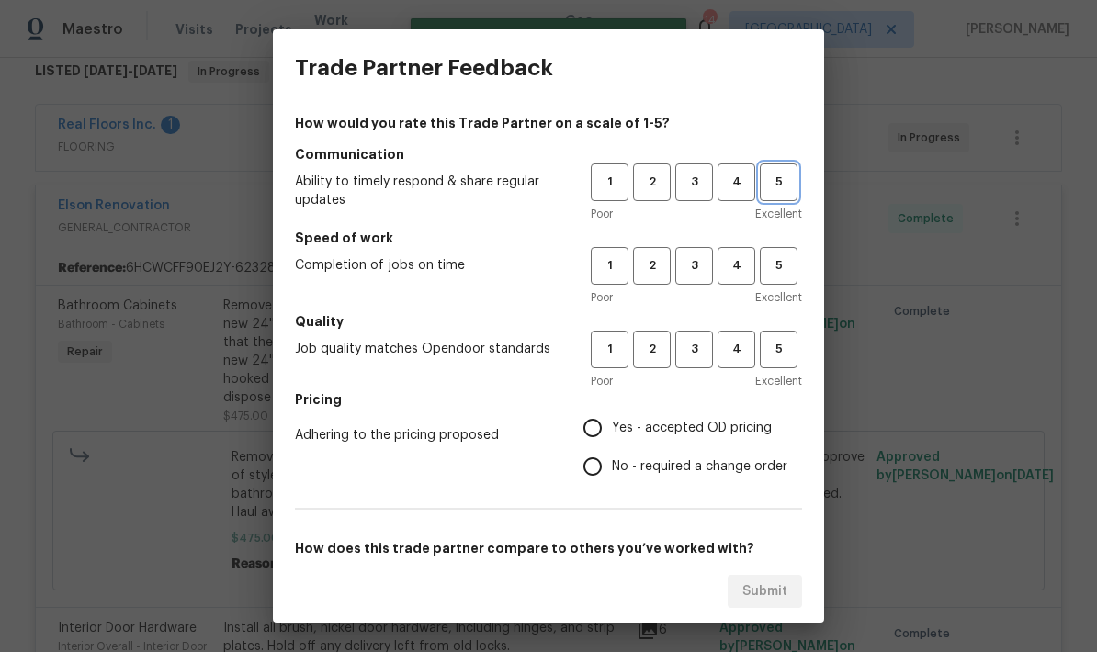
click at [776, 174] on span "5" at bounding box center [779, 182] width 34 height 21
click at [786, 255] on button "5" at bounding box center [779, 266] width 38 height 38
click at [783, 357] on span "5" at bounding box center [779, 349] width 34 height 21
click at [586, 436] on input "Yes - accepted OD pricing" at bounding box center [592, 428] width 39 height 39
radio input "true"
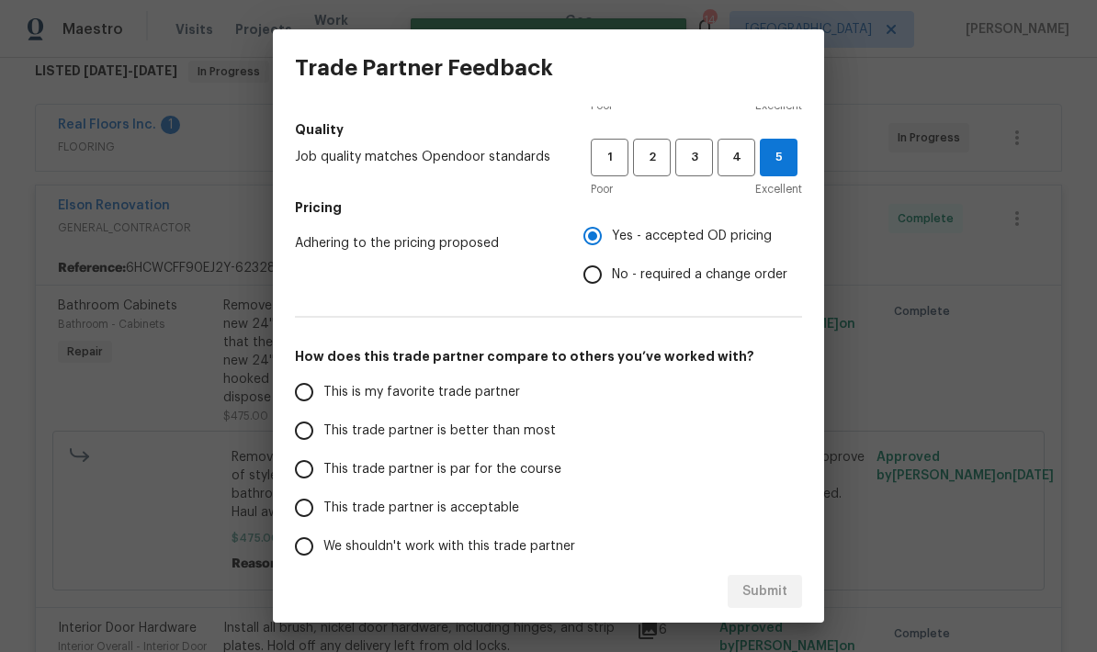
scroll to position [199, 0]
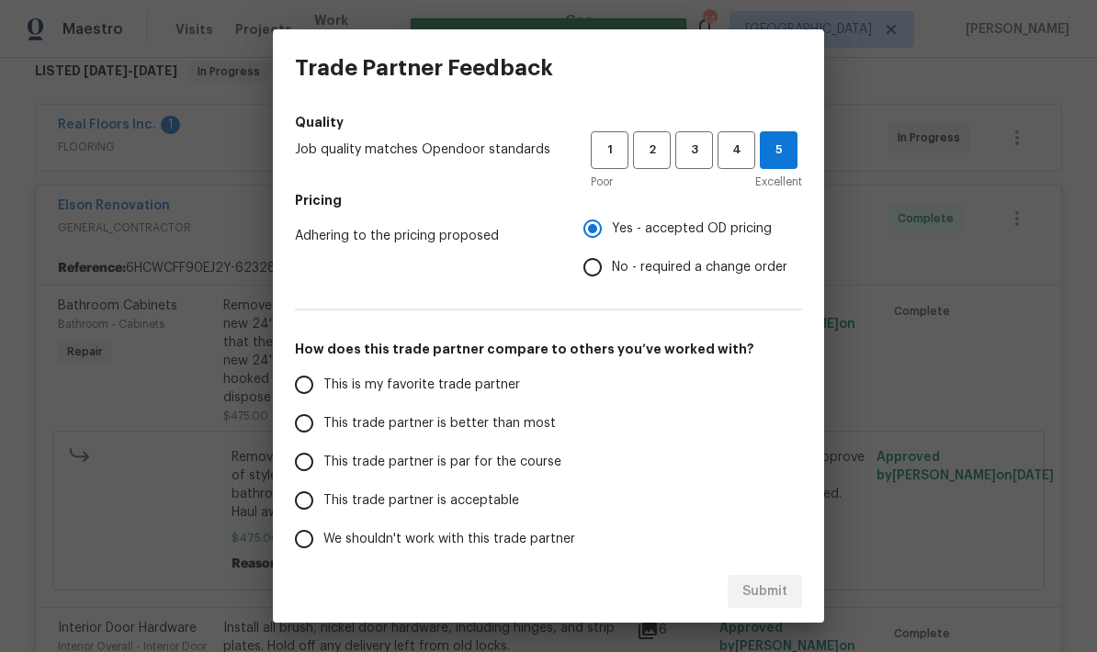
click at [300, 433] on input "This trade partner is better than most" at bounding box center [304, 423] width 39 height 39
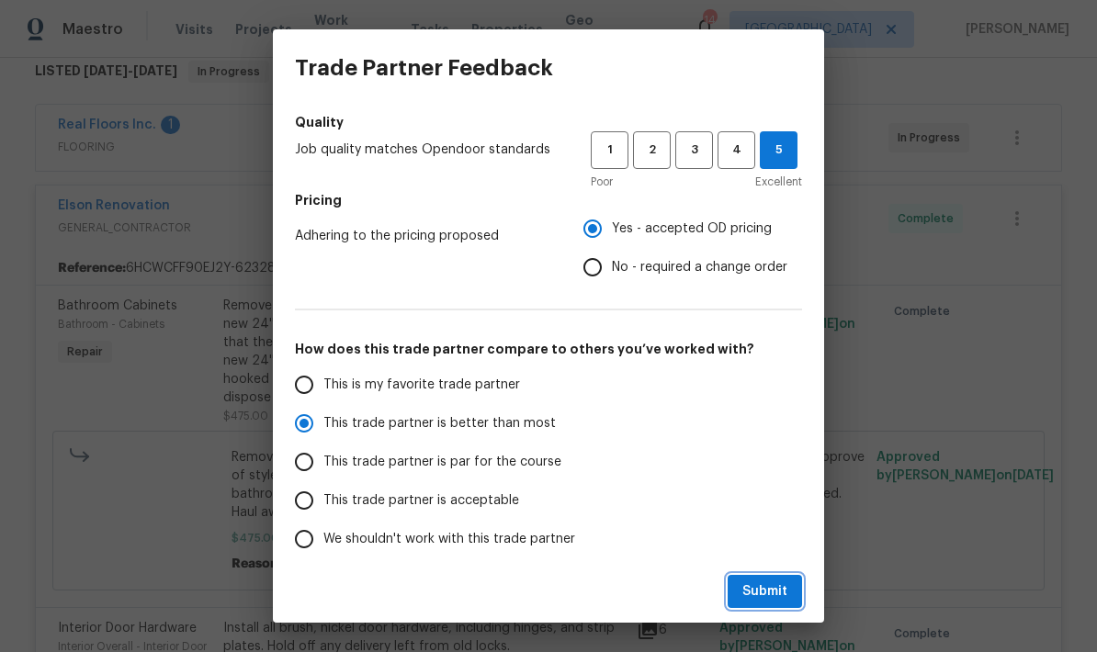
click at [764, 593] on span "Submit" at bounding box center [765, 592] width 45 height 23
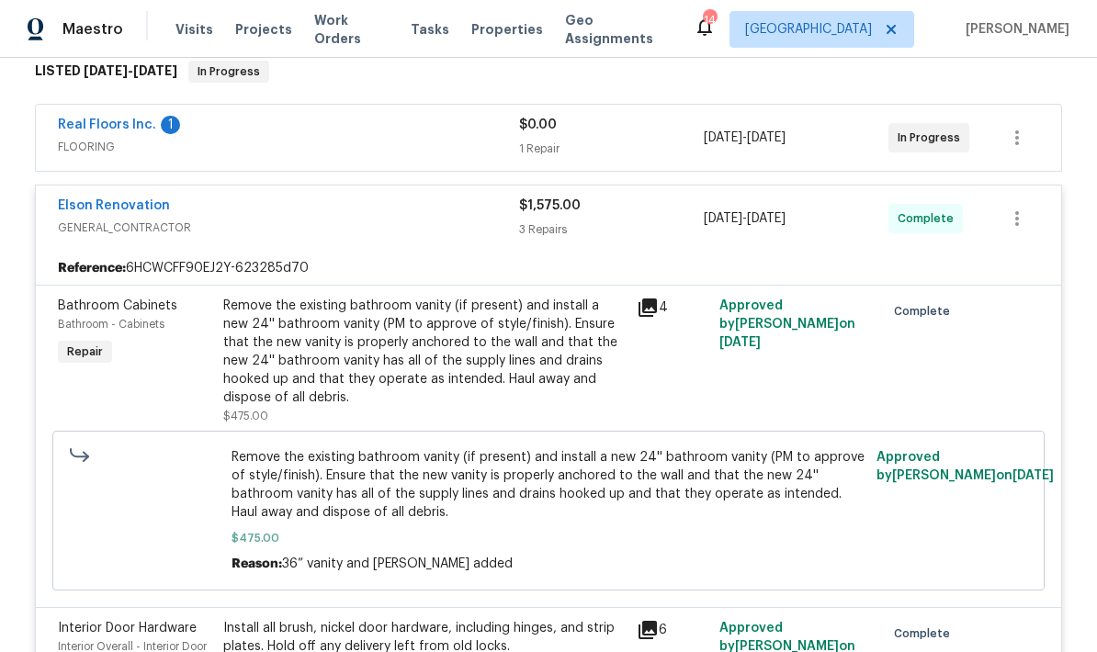
radio input "true"
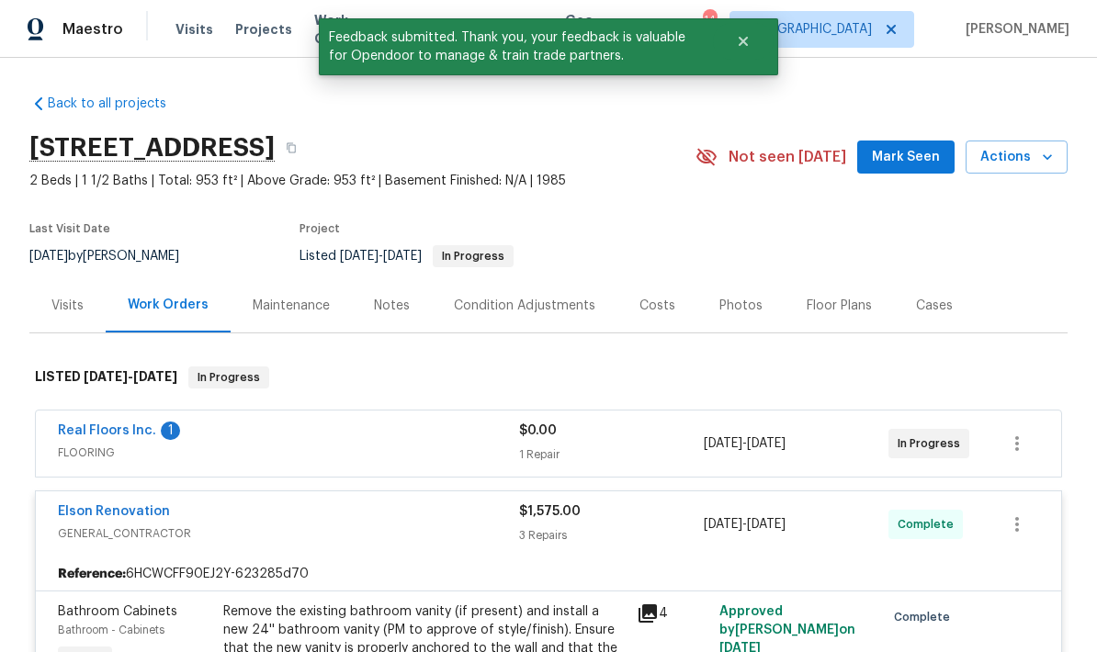
scroll to position [-1, 0]
click at [145, 10] on div "Maestro Visits Projects Work Orders Tasks Properties Geo Assignments 14 Jackson…" at bounding box center [548, 29] width 1097 height 58
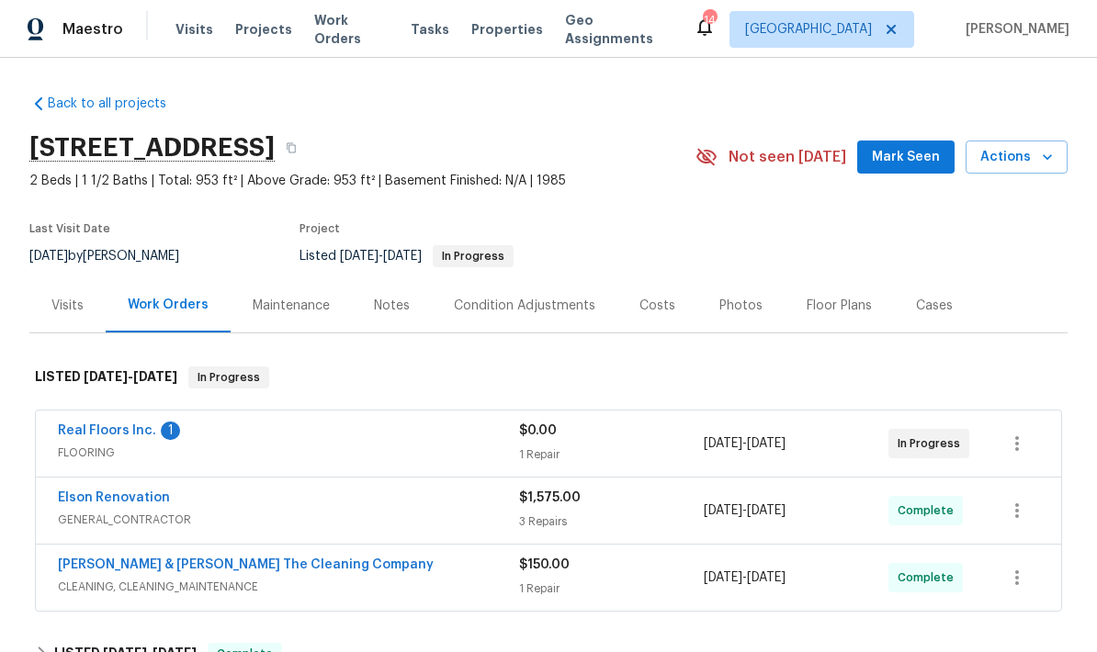
click at [274, 452] on span "FLOORING" at bounding box center [288, 453] width 461 height 18
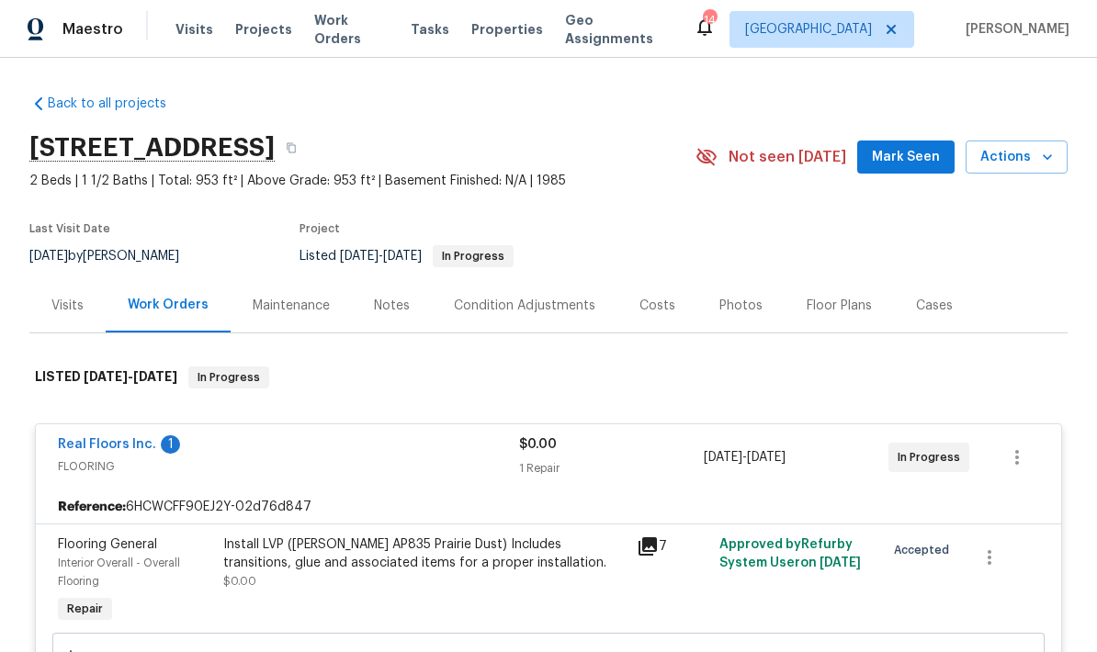
click at [342, 493] on div "Reference: 6HCWCFF90EJ2Y-02d76d847" at bounding box center [549, 507] width 1026 height 33
click at [161, 450] on div "1" at bounding box center [170, 445] width 19 height 18
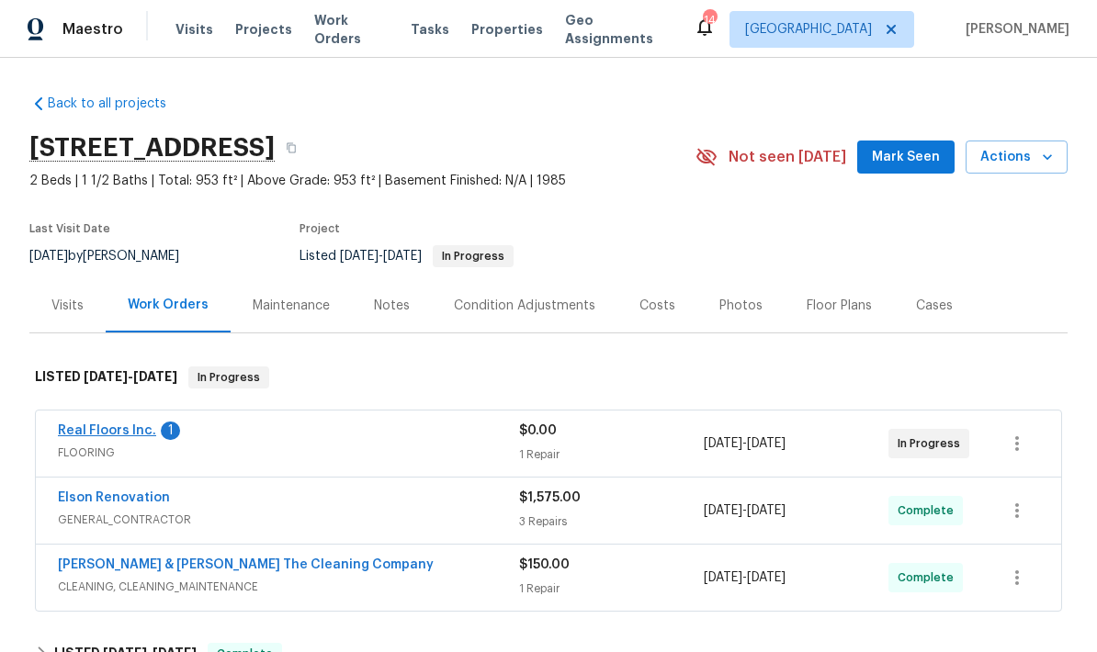
click at [133, 426] on link "Real Floors Inc." at bounding box center [107, 431] width 98 height 13
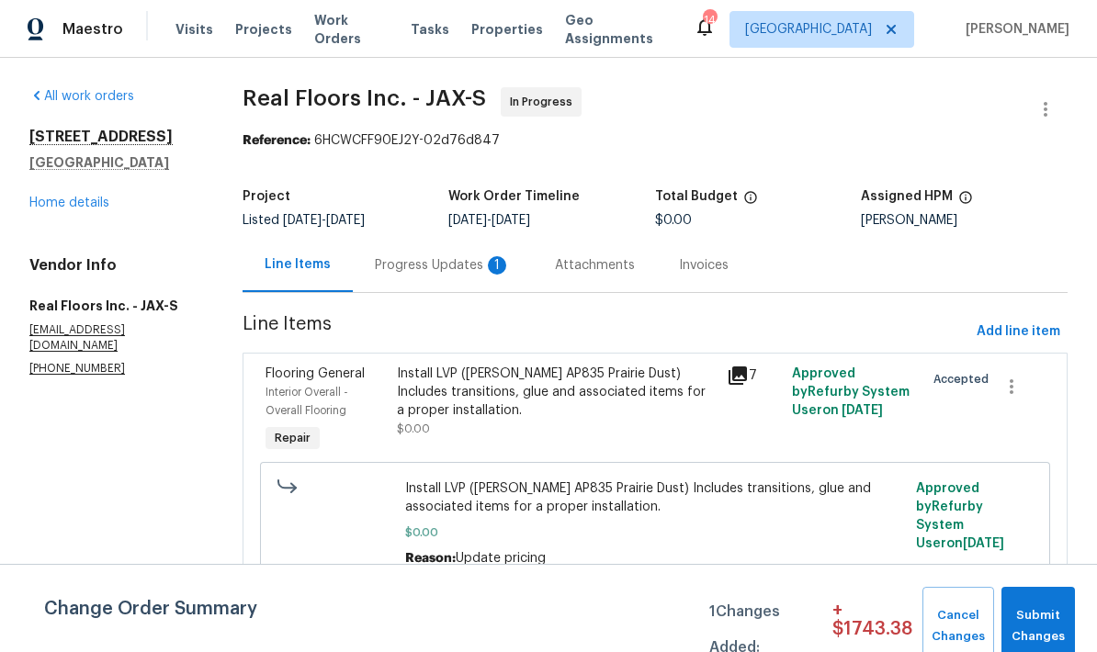
click at [426, 276] on div "Progress Updates 1" at bounding box center [443, 265] width 180 height 54
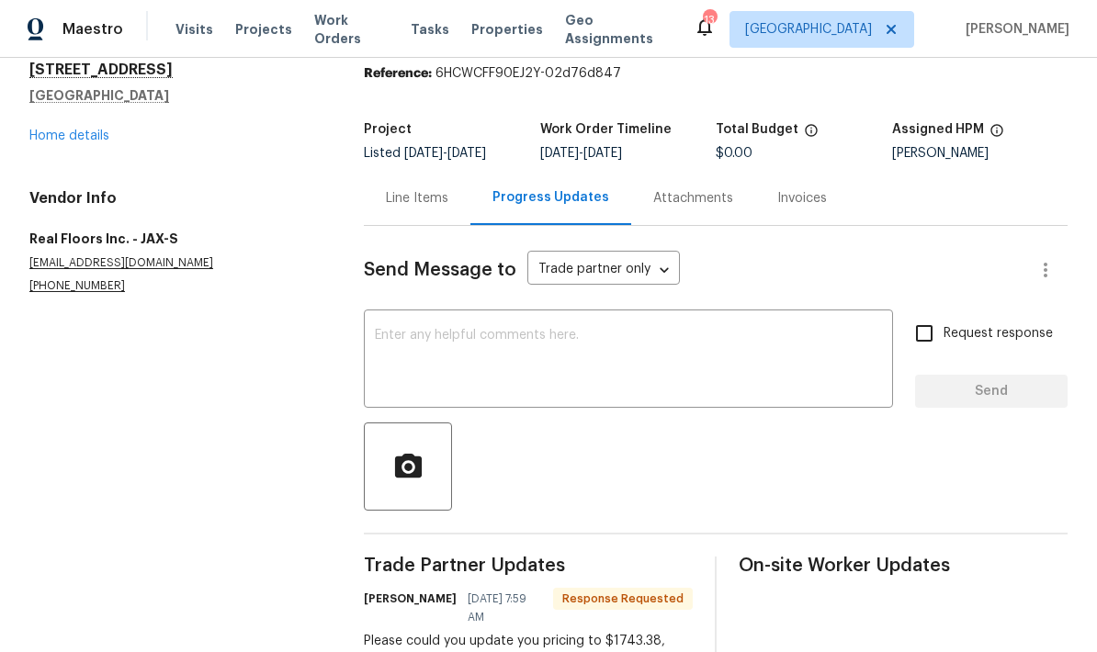
scroll to position [66, 0]
click at [490, 347] on textarea at bounding box center [628, 362] width 507 height 64
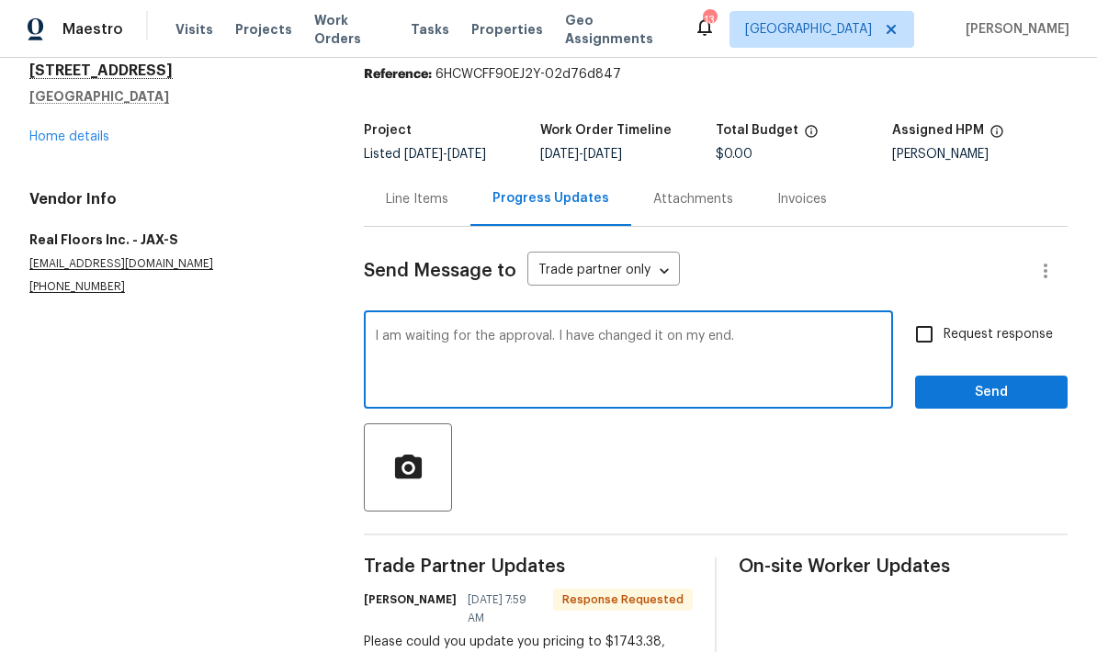
type textarea "I am waiting for the approval. I have changed it on my end."
click at [983, 406] on button "Send" at bounding box center [991, 393] width 153 height 34
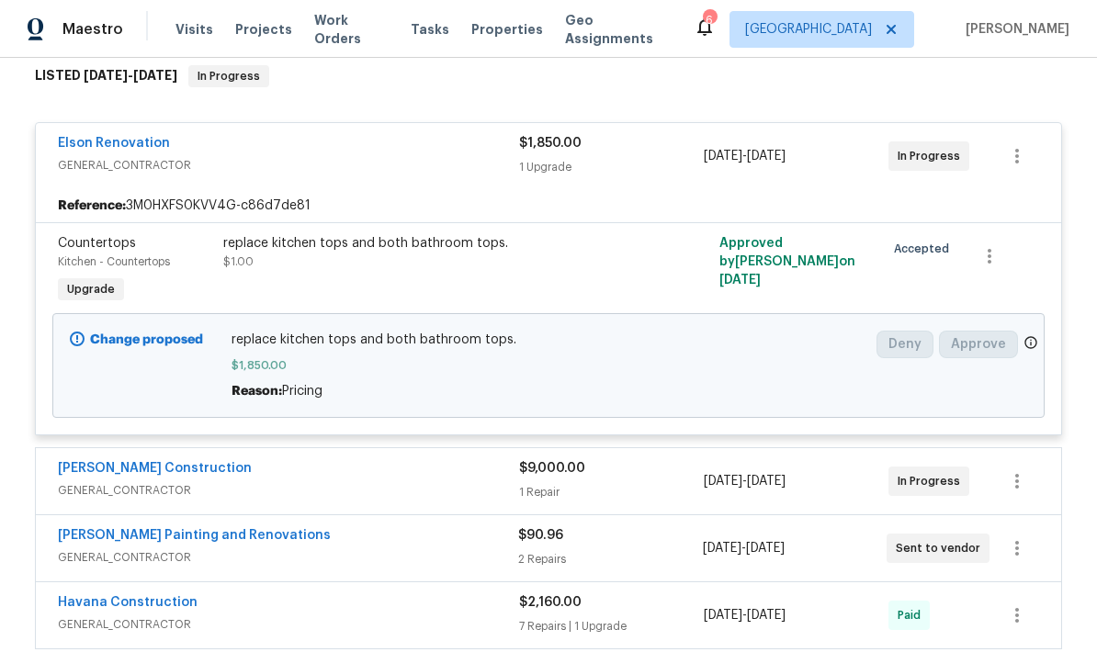
scroll to position [302, 0]
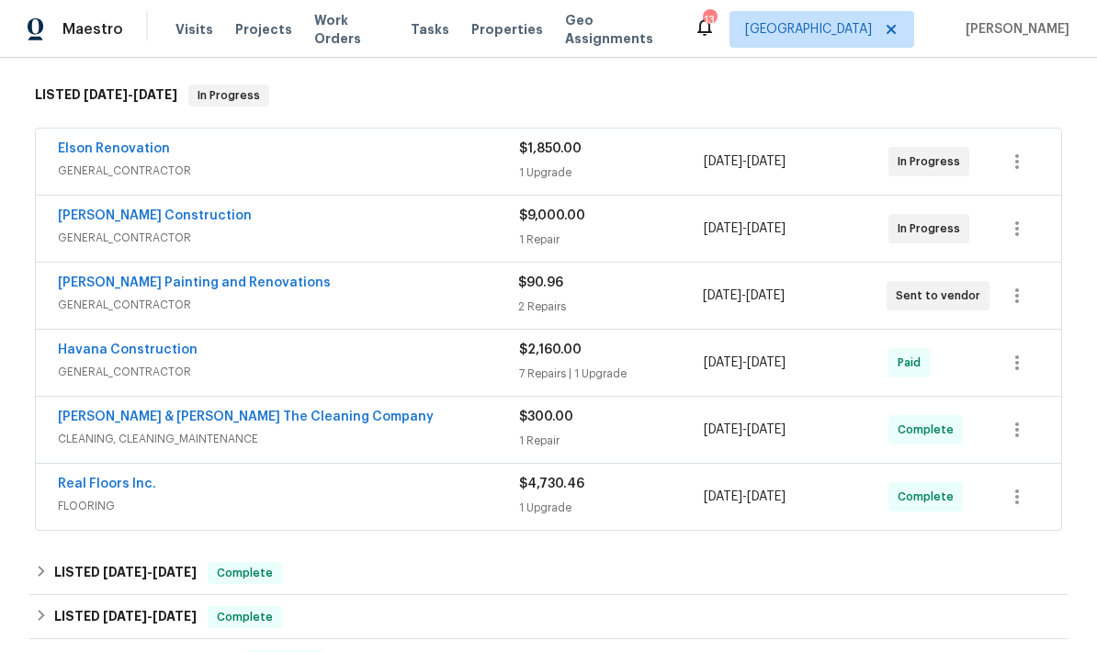
scroll to position [281, 0]
click at [1018, 303] on icon "button" at bounding box center [1017, 296] width 4 height 15
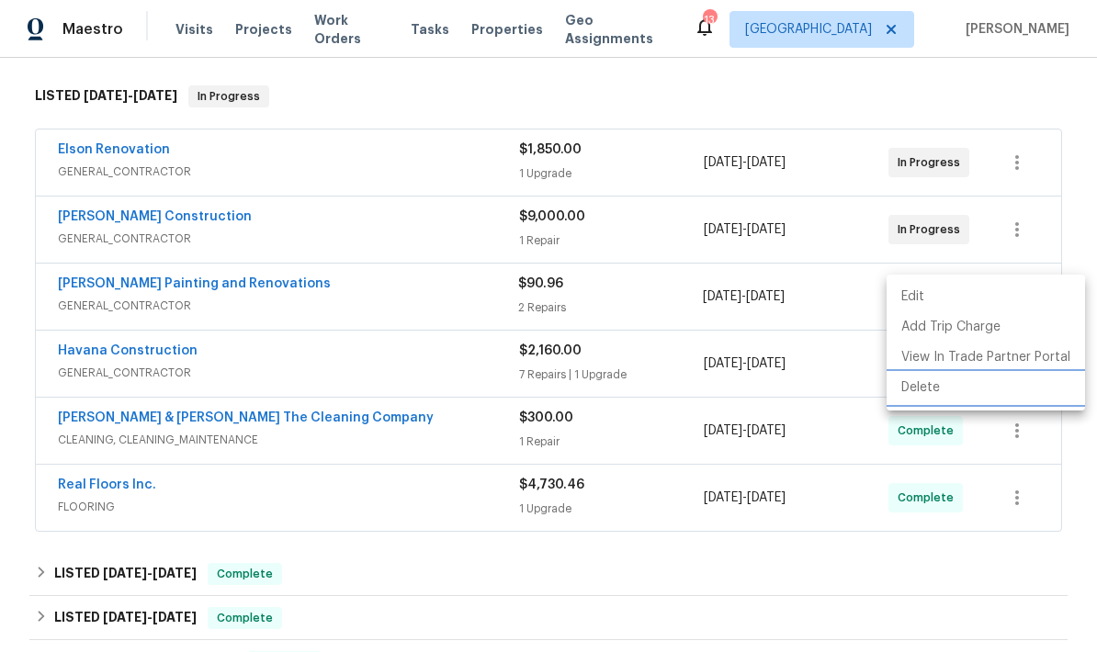
click at [919, 395] on li "Delete" at bounding box center [986, 388] width 198 height 30
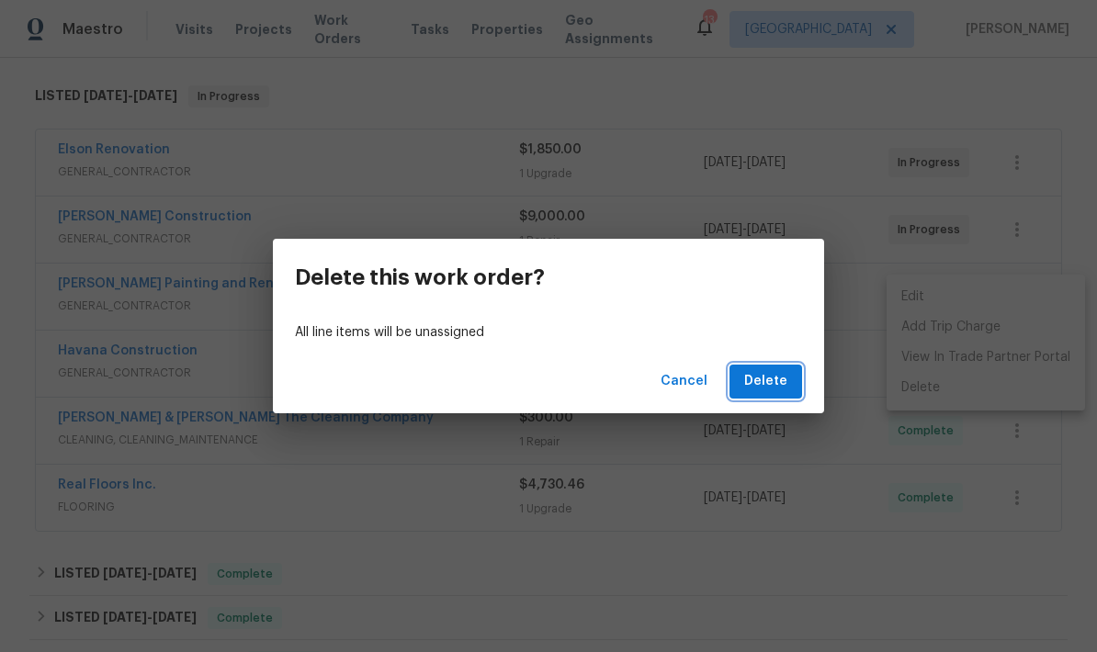
click at [777, 390] on span "Delete" at bounding box center [765, 381] width 43 height 23
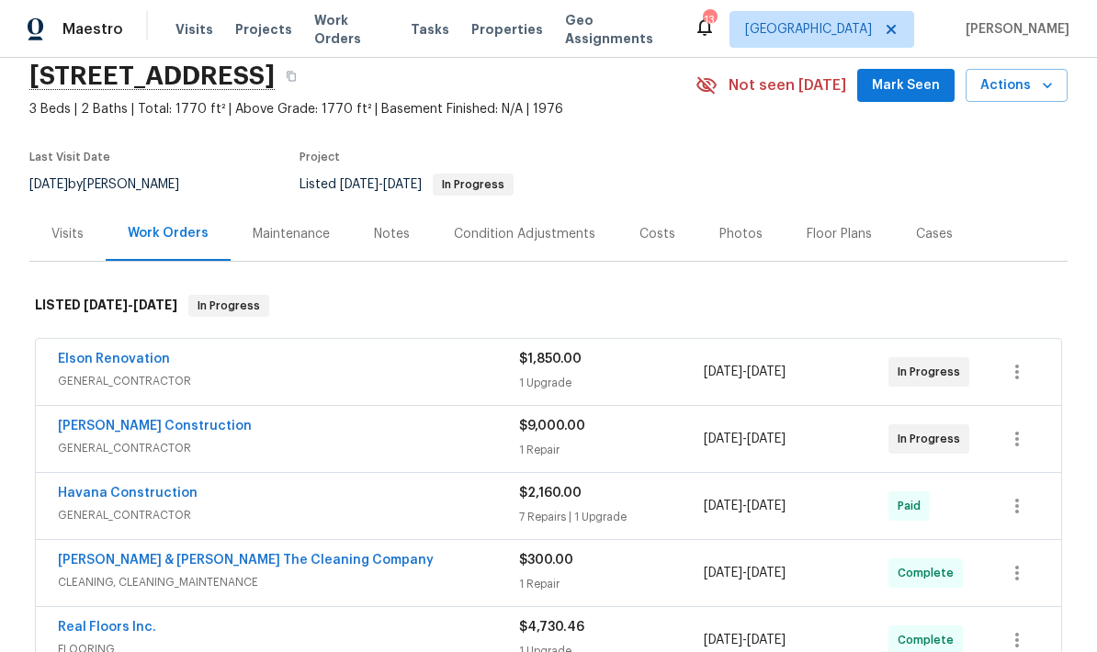
scroll to position [67, 0]
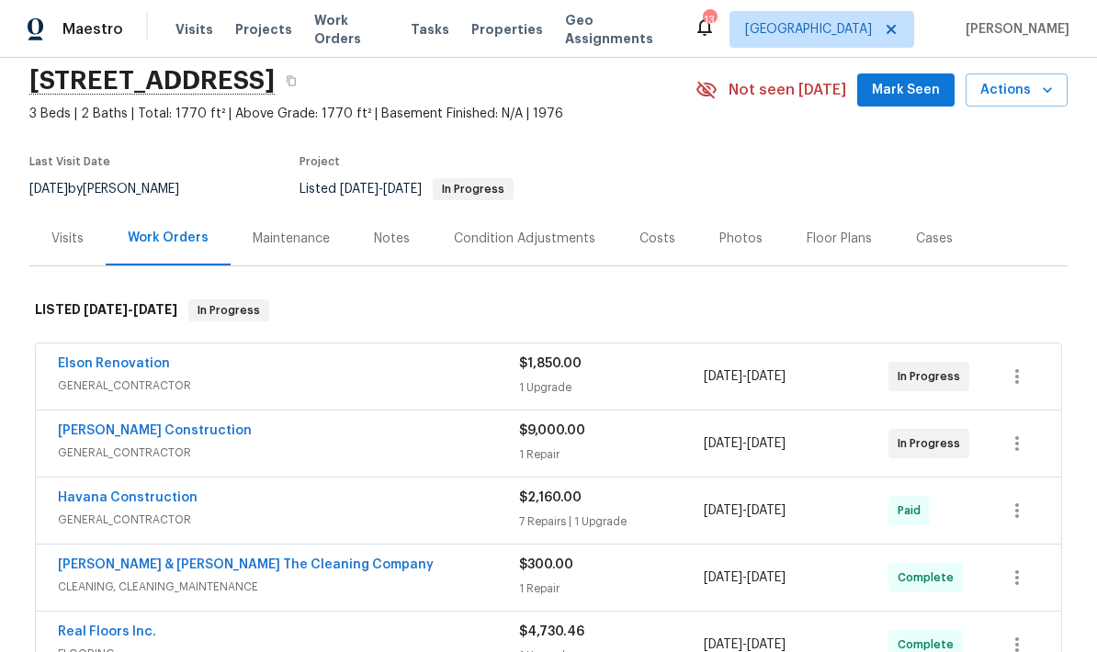
click at [388, 245] on div "Notes" at bounding box center [392, 239] width 36 height 18
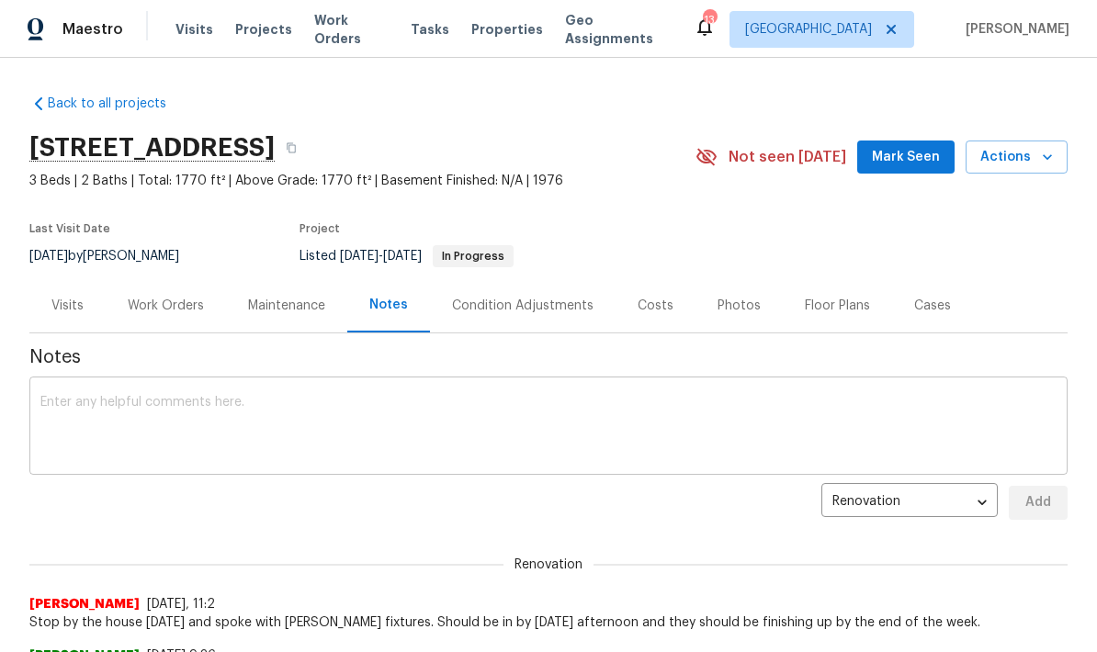
click at [286, 419] on textarea at bounding box center [548, 428] width 1016 height 64
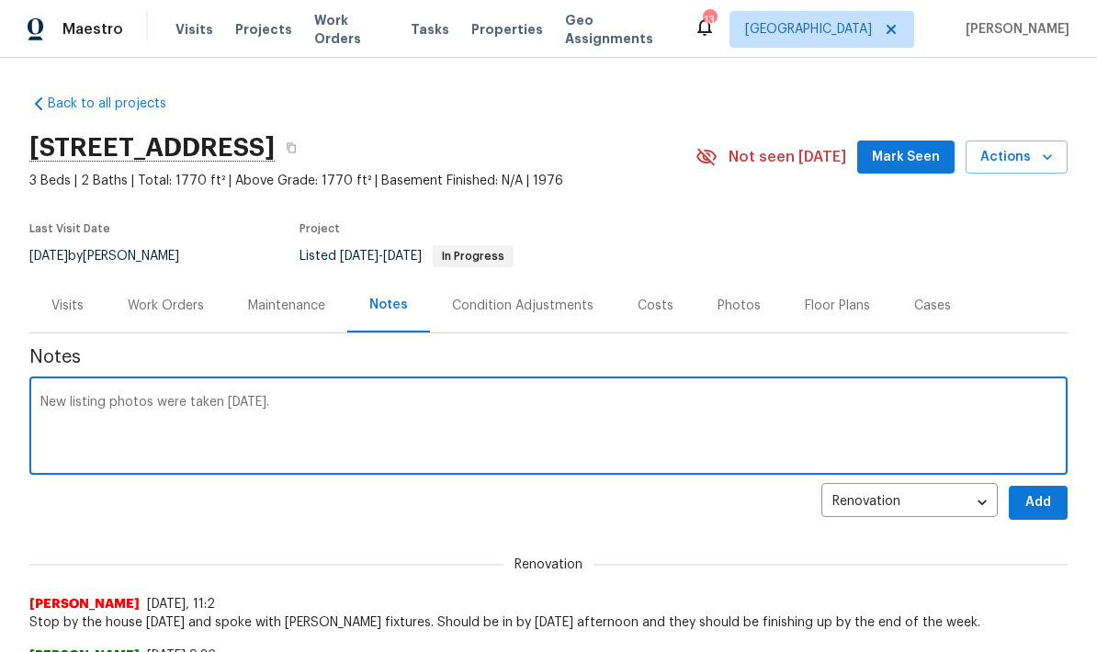
type textarea "New listing photos were taken [DATE]."
click at [1032, 507] on span "Add" at bounding box center [1038, 503] width 29 height 23
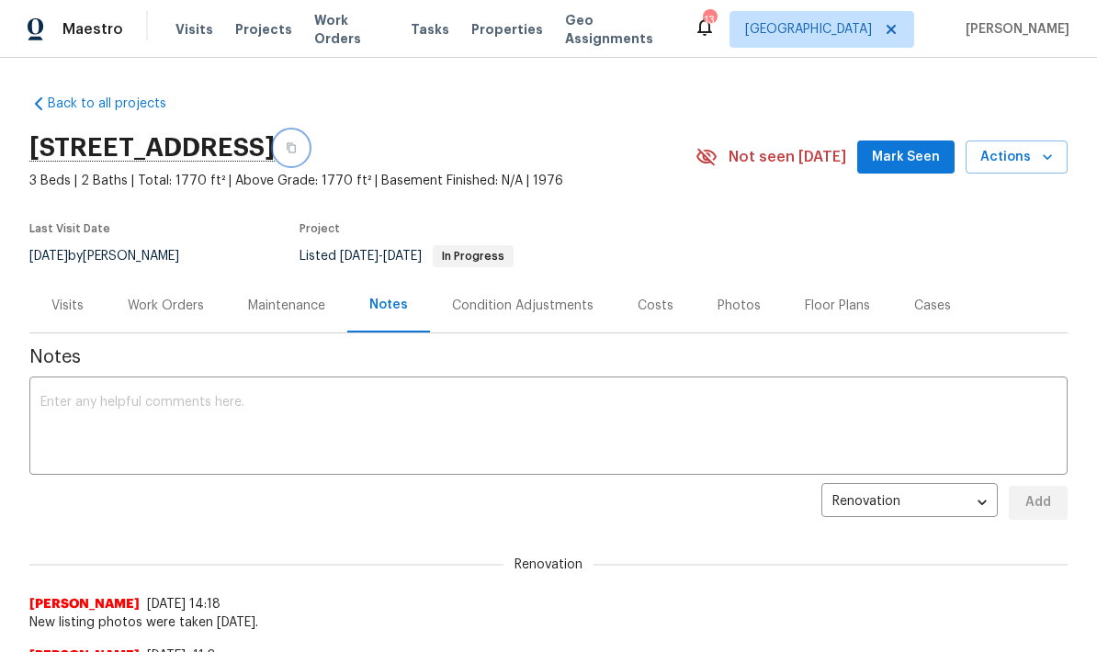
click at [297, 150] on icon "button" at bounding box center [291, 147] width 11 height 11
